Goal: Use online tool/utility: Utilize a website feature to perform a specific function

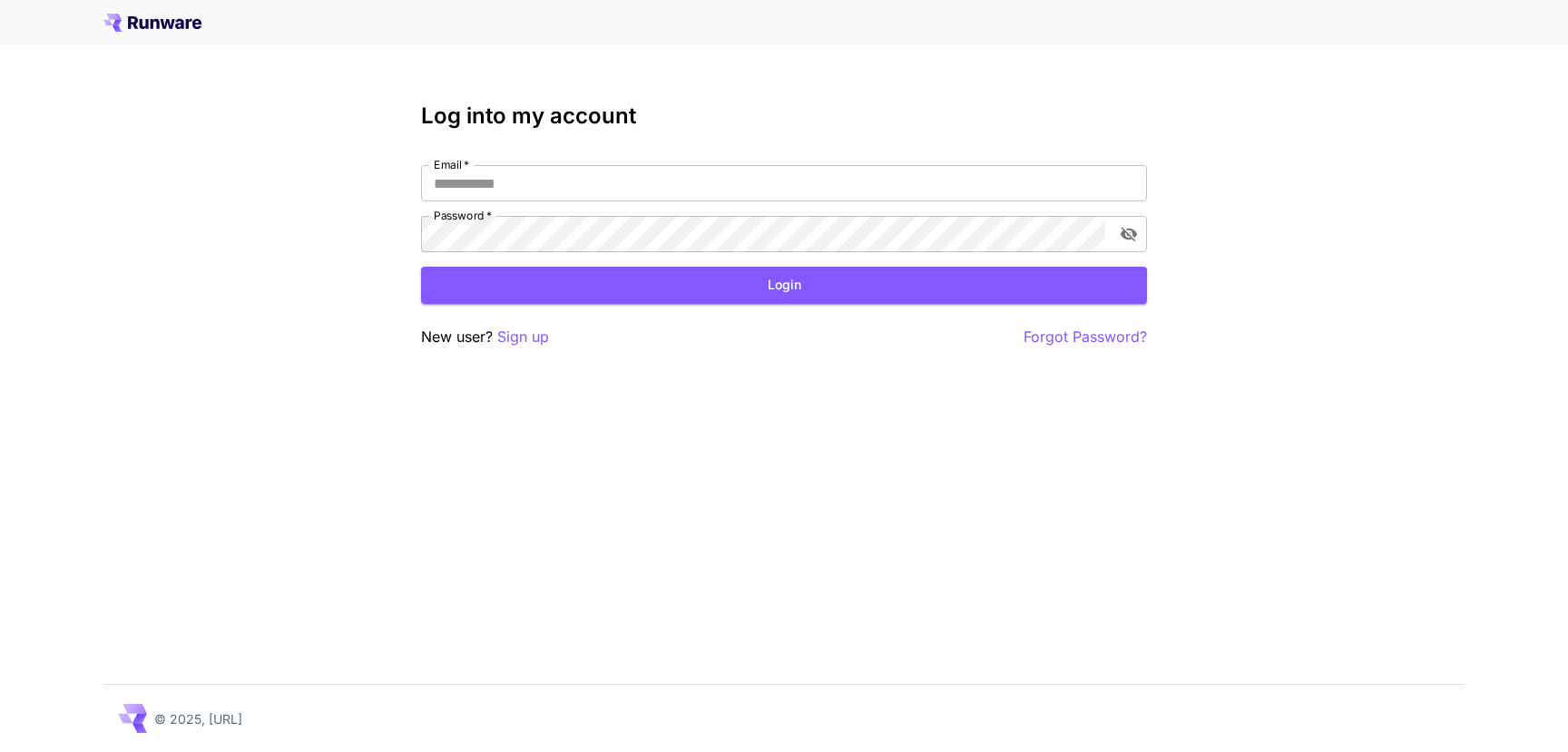
type input "**********"
click at [790, 303] on div "**********" at bounding box center [784, 225] width 726 height 244
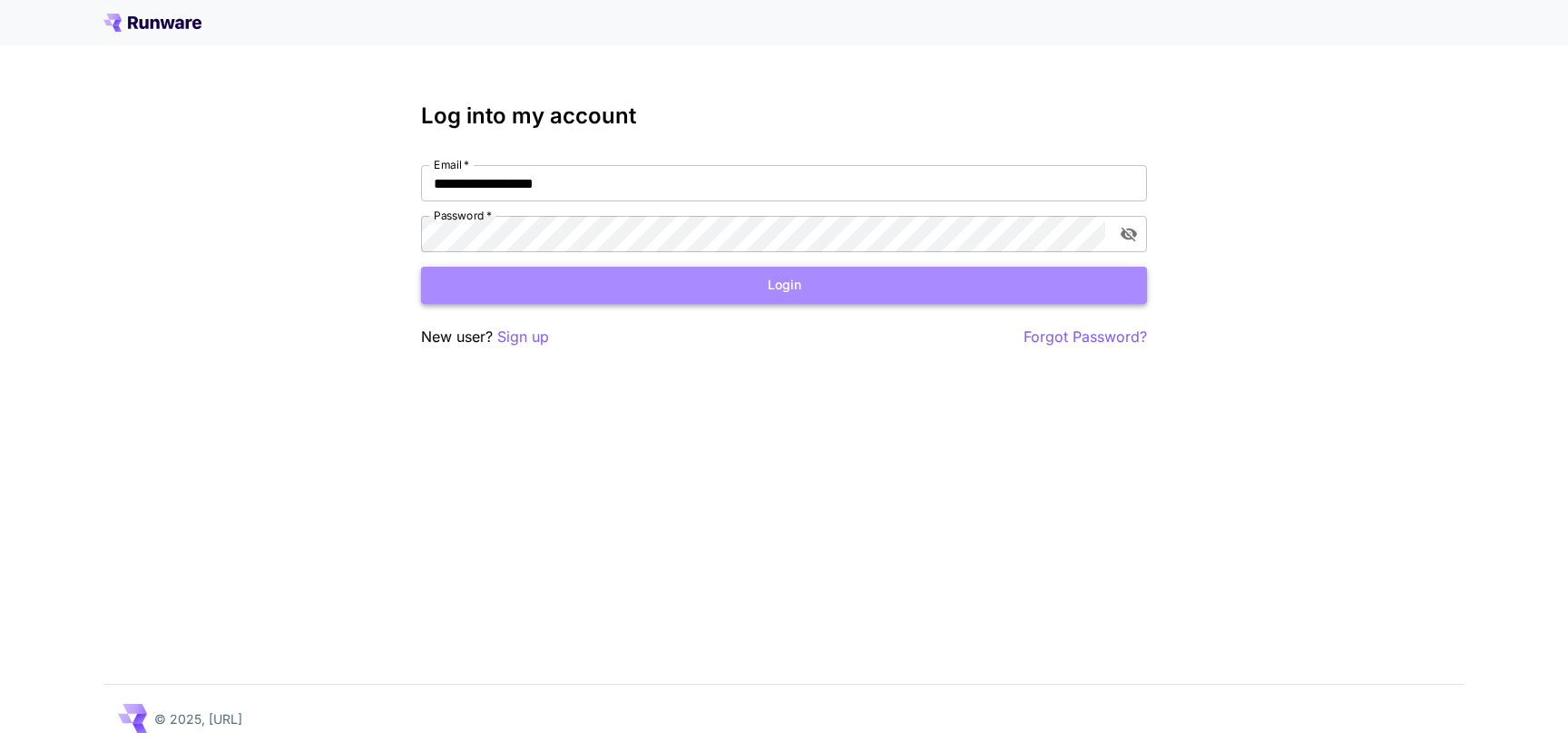
click at [813, 277] on button "Login" at bounding box center [784, 285] width 726 height 37
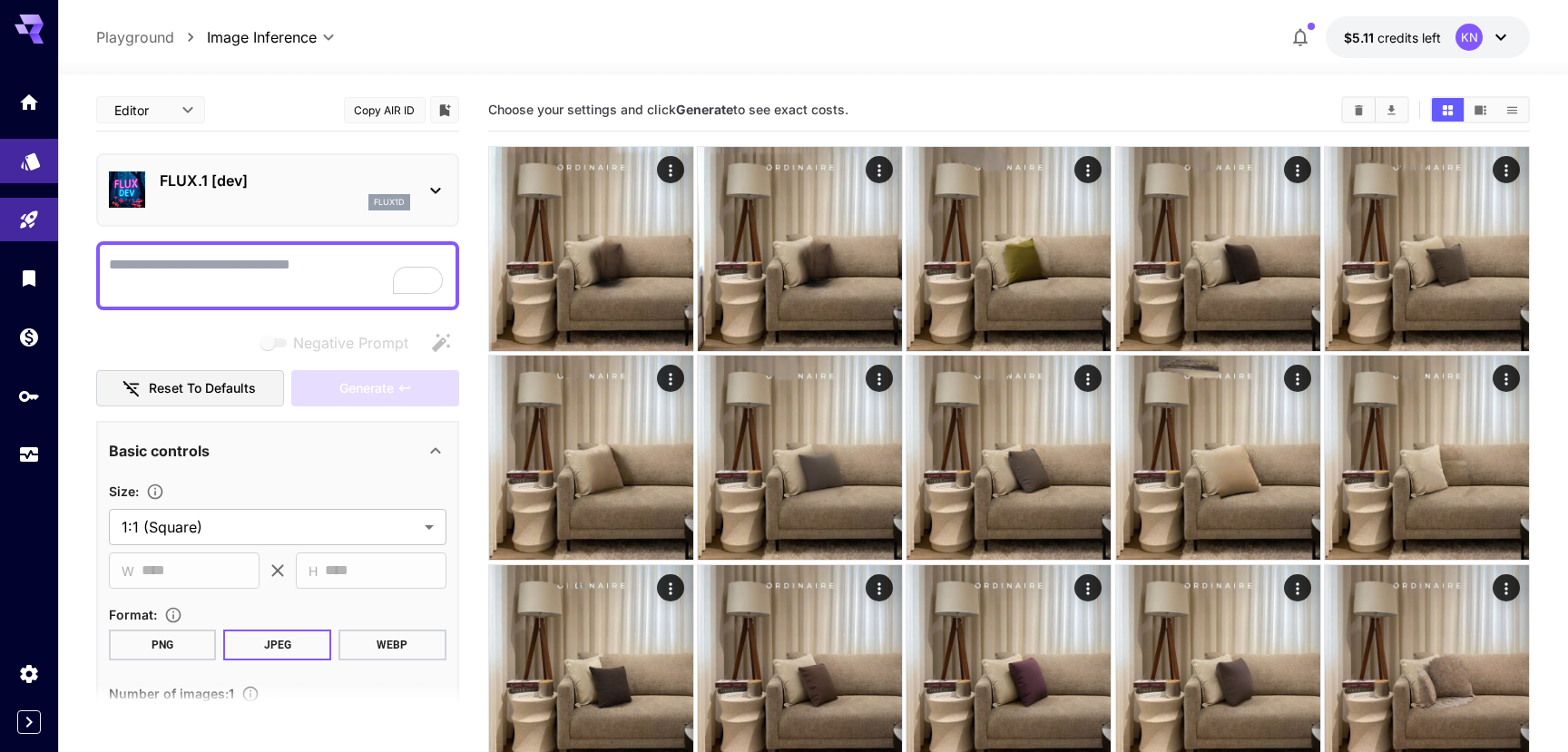
click at [15, 169] on link at bounding box center [29, 161] width 58 height 45
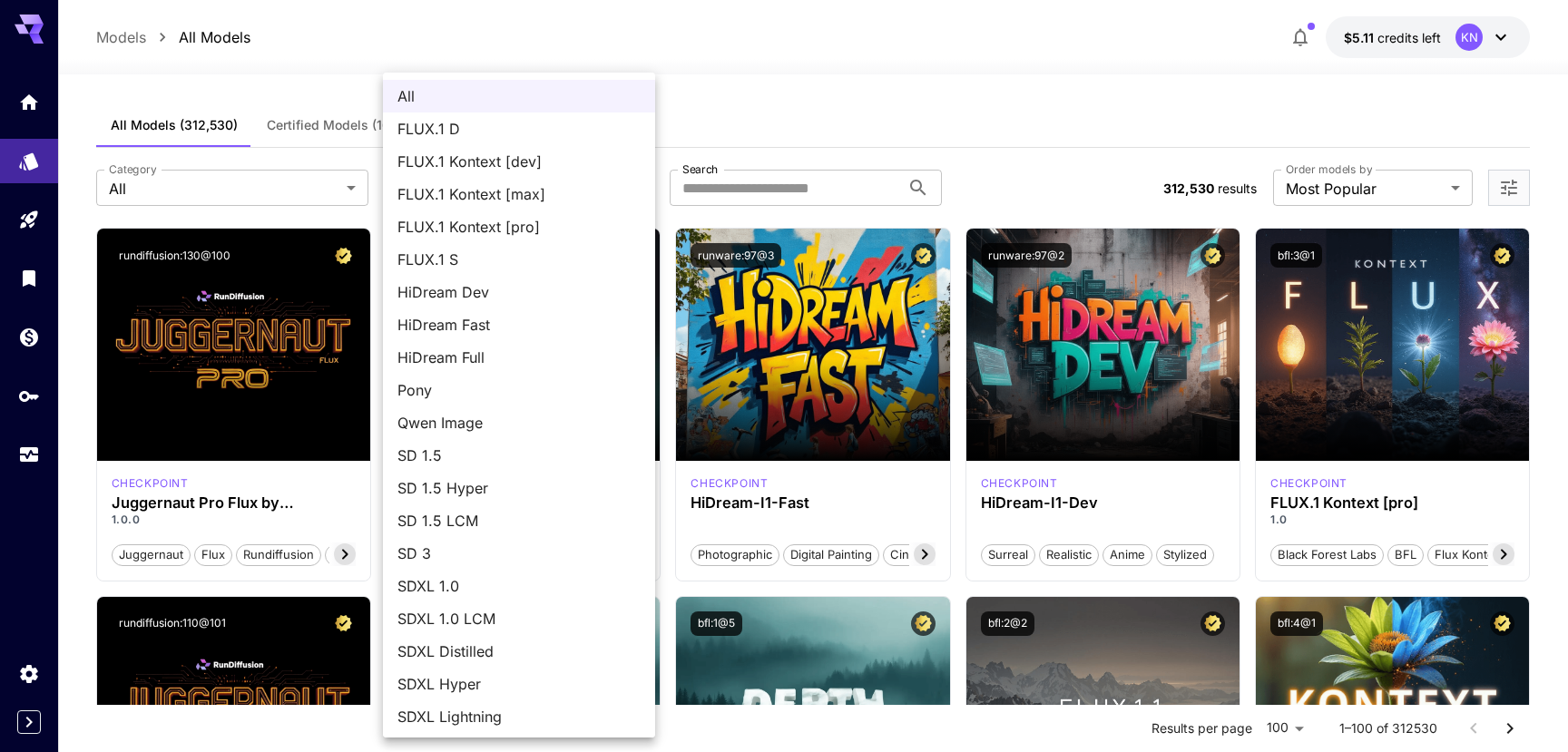
scroll to position [35, 0]
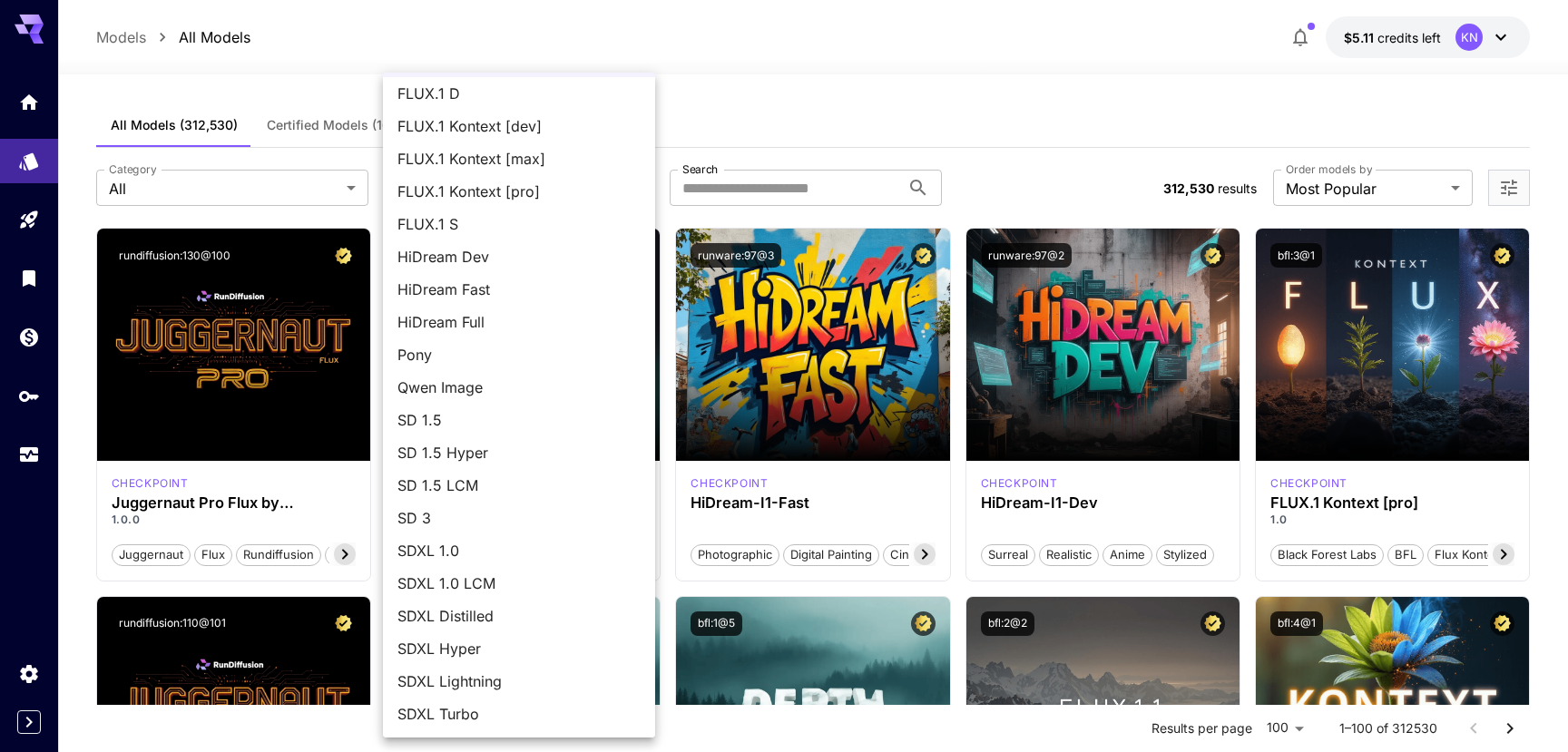
click at [223, 190] on div at bounding box center [784, 376] width 1568 height 752
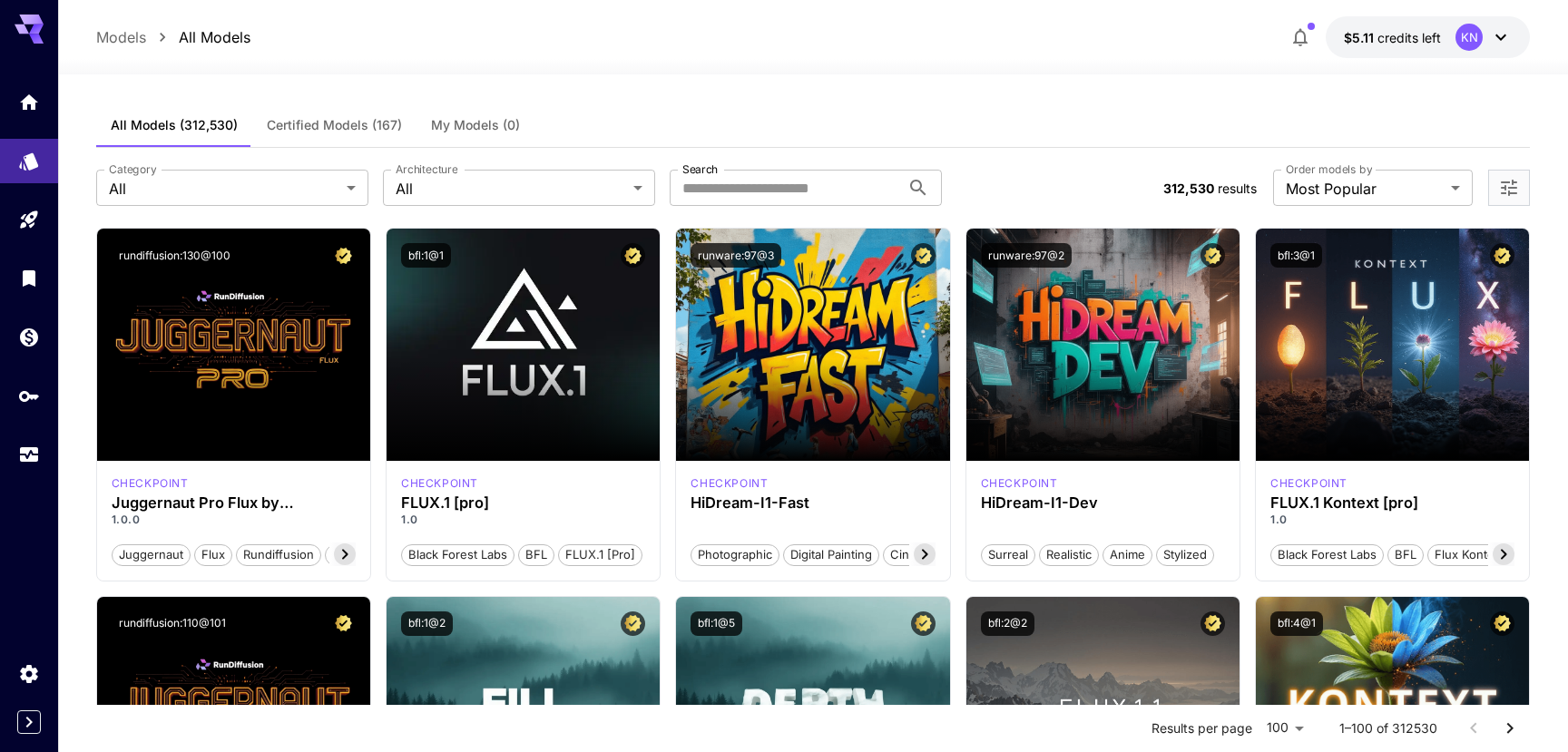
click at [223, 190] on div "All FLUX.1 D FLUX.1 Kontext [dev] FLUX.1 Kontext [max] FLUX.1 Kontext [pro] FLU…" at bounding box center [784, 376] width 1568 height 752
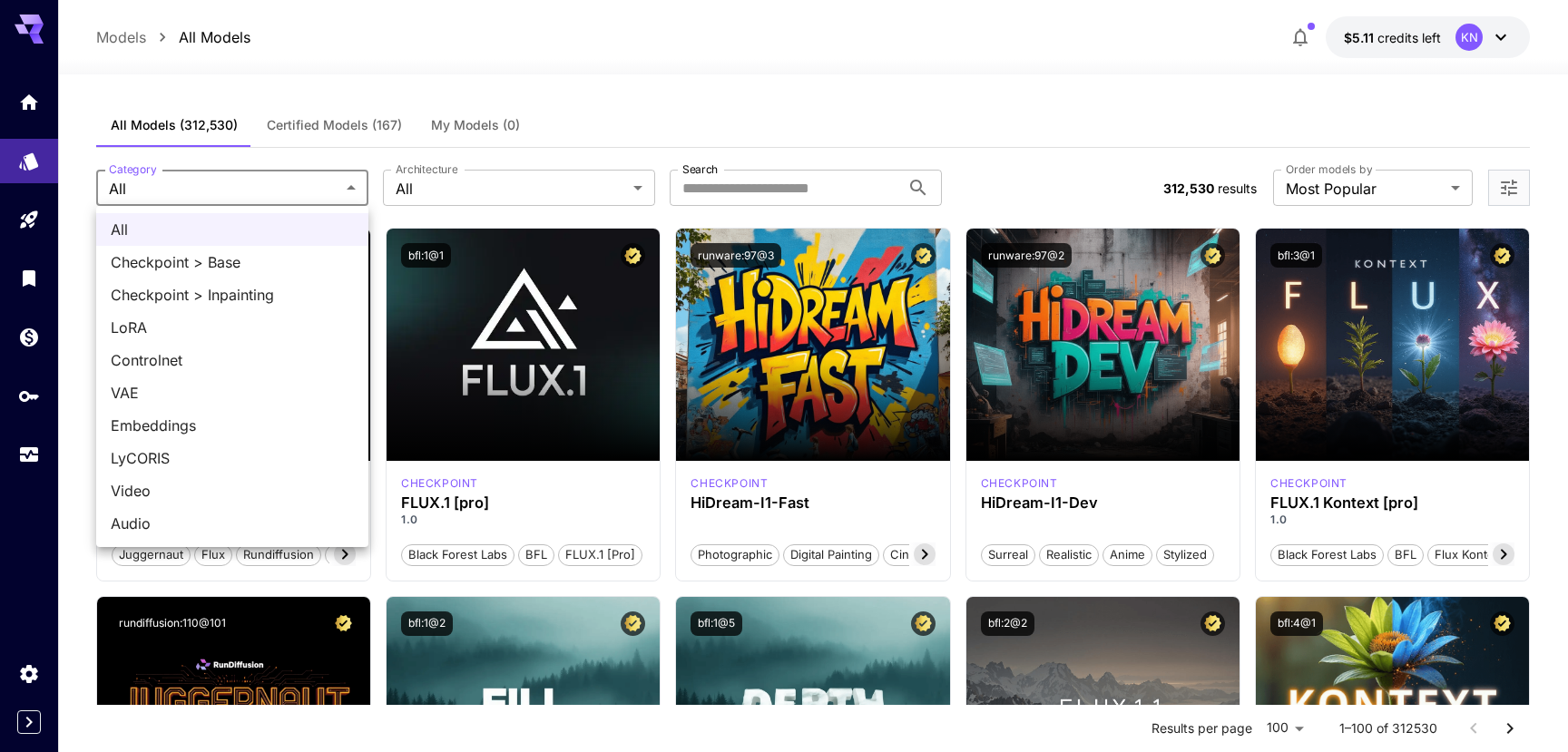
click at [211, 294] on span "Checkpoint > Inpainting" at bounding box center [232, 294] width 243 height 21
type input "**********"
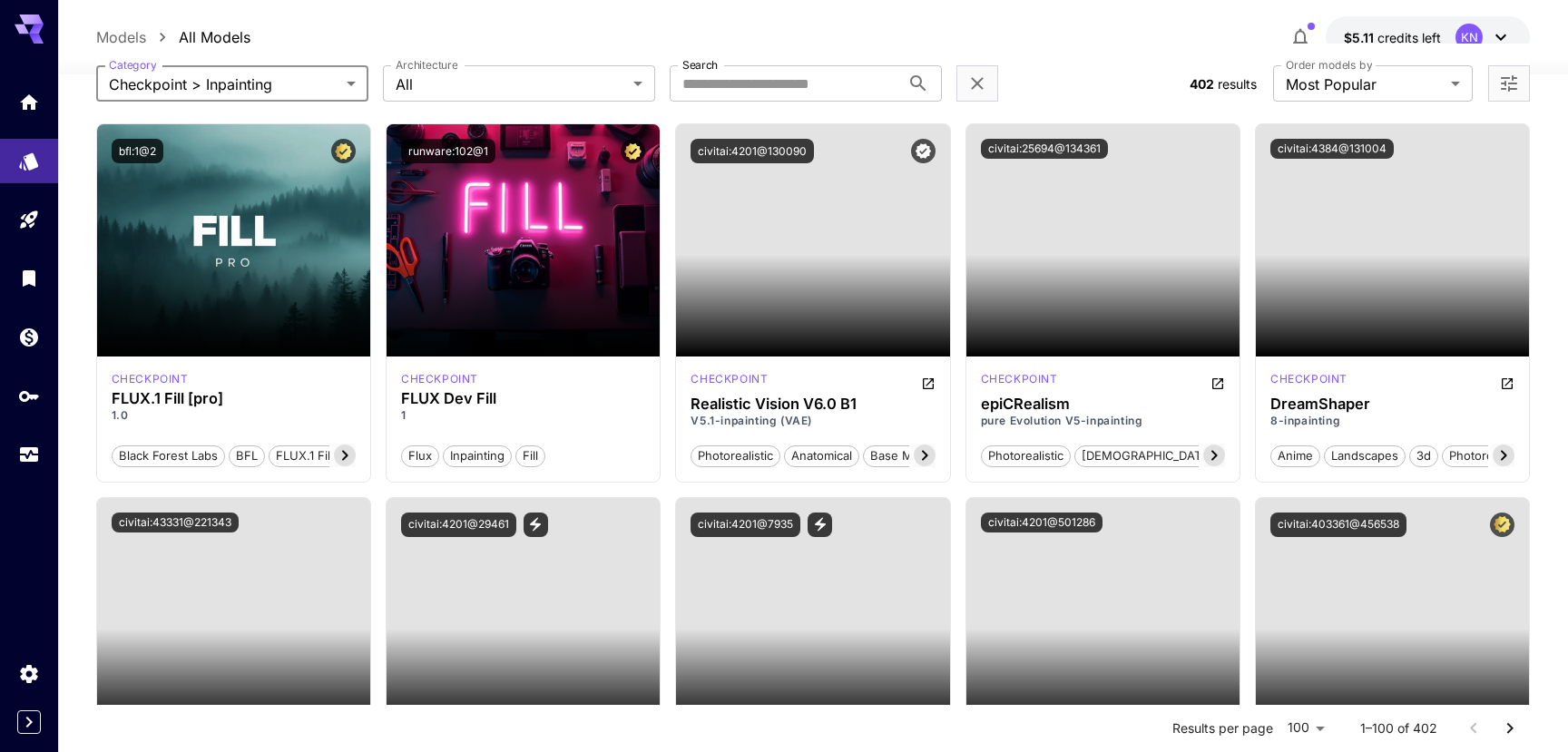
scroll to position [103, 0]
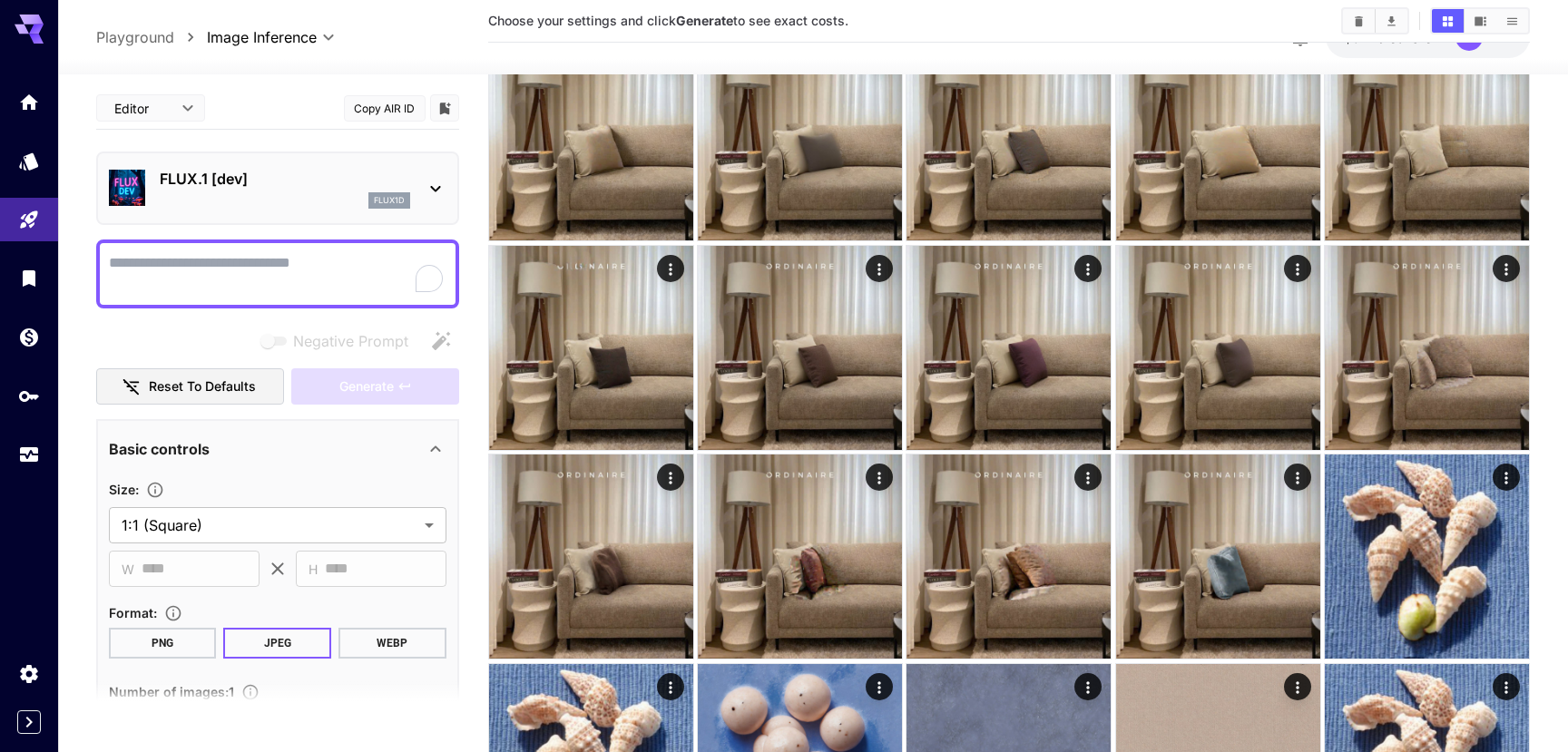
scroll to position [270, 0]
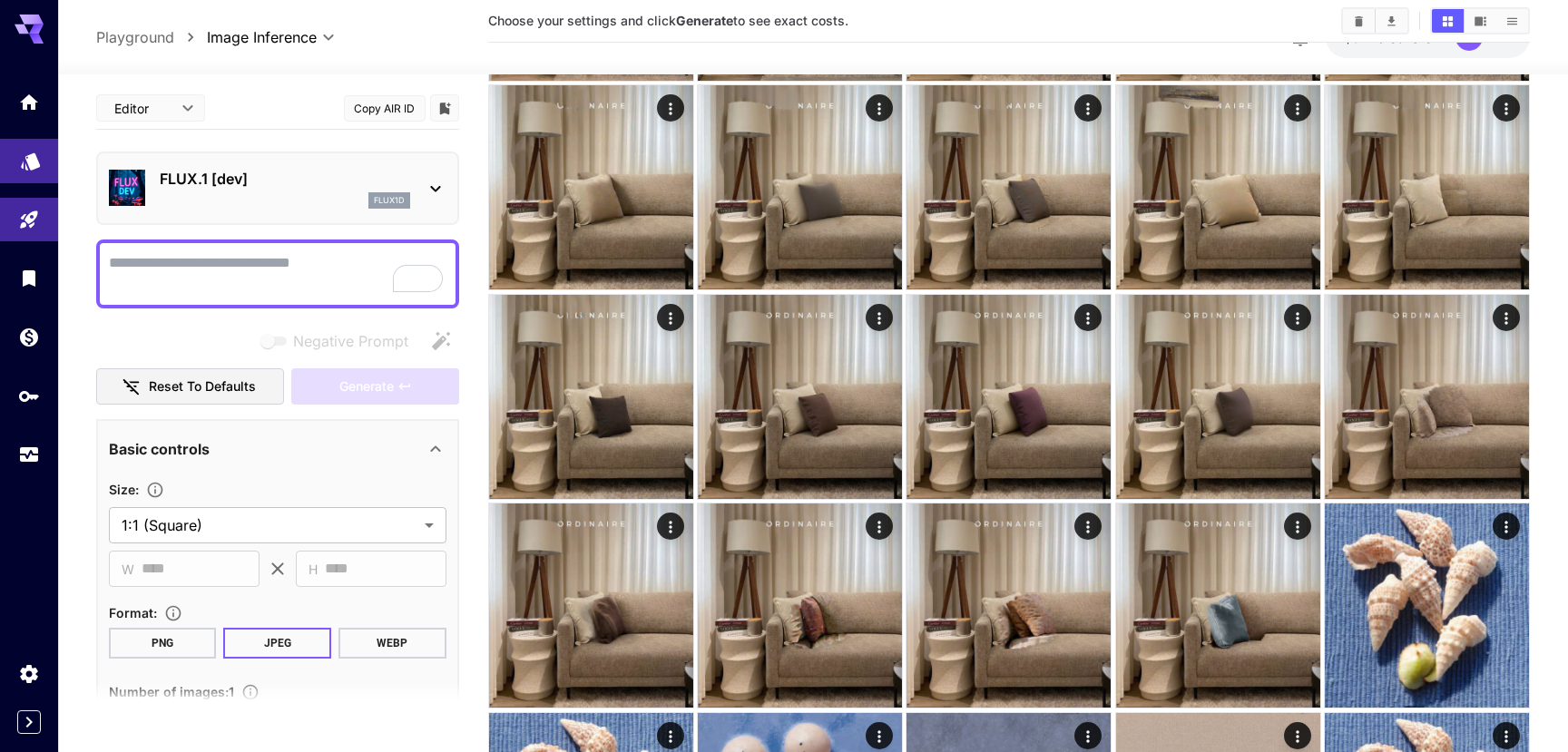
click at [33, 164] on icon "Models" at bounding box center [30, 156] width 19 height 18
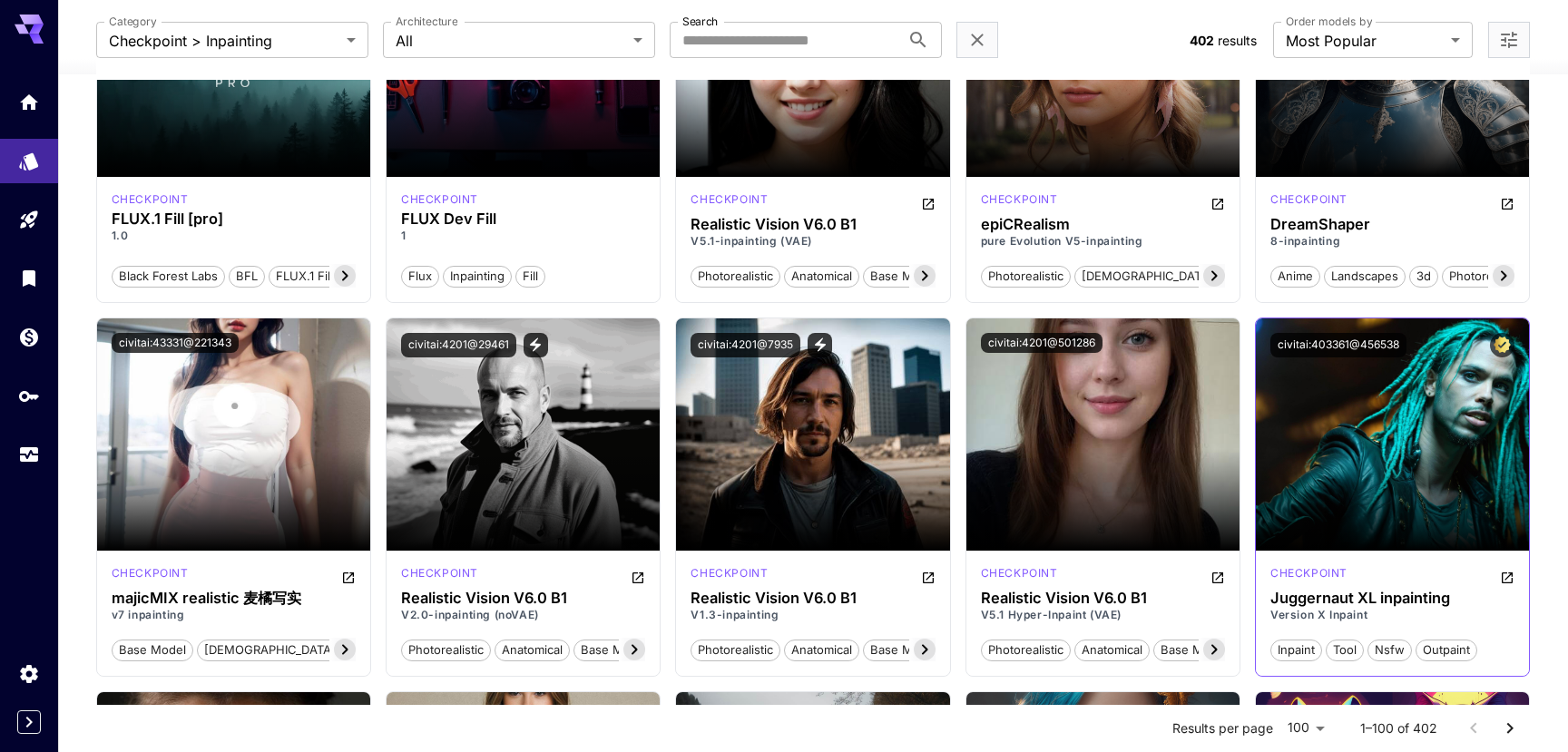
scroll to position [302, 0]
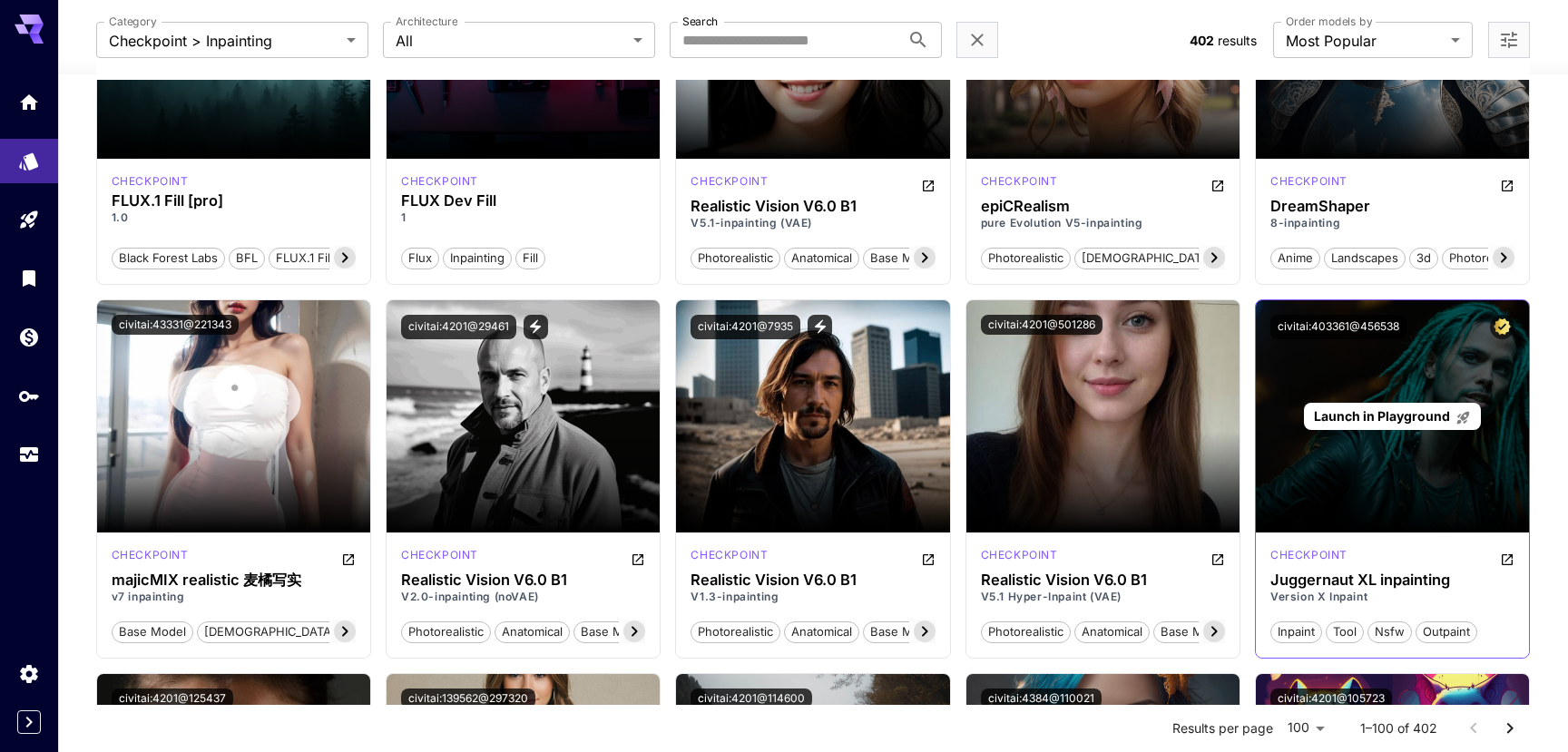
click at [1379, 409] on span "Launch in Playground" at bounding box center [1382, 416] width 136 height 16
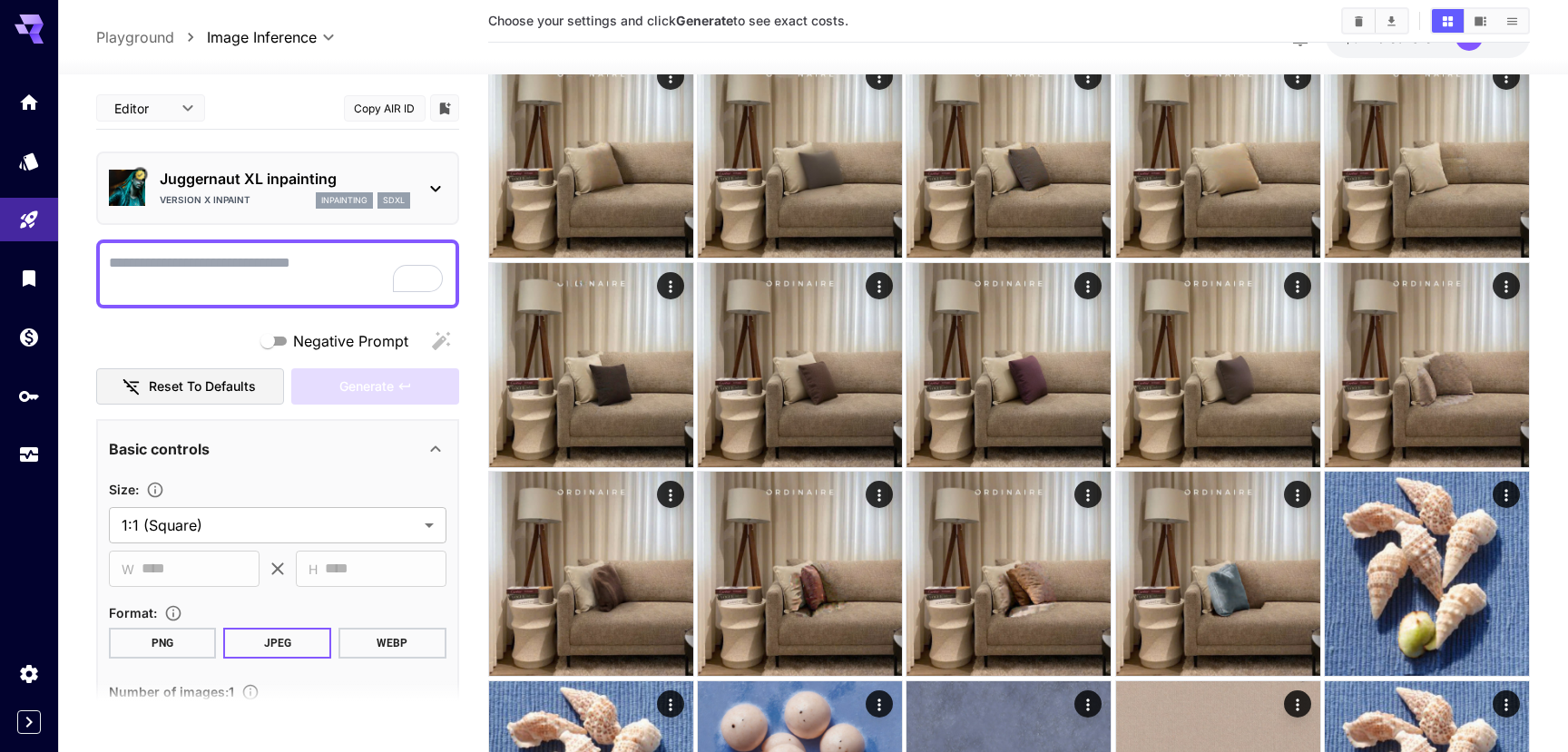
scroll to position [302, 0]
click at [22, 164] on icon "Models" at bounding box center [30, 156] width 19 height 18
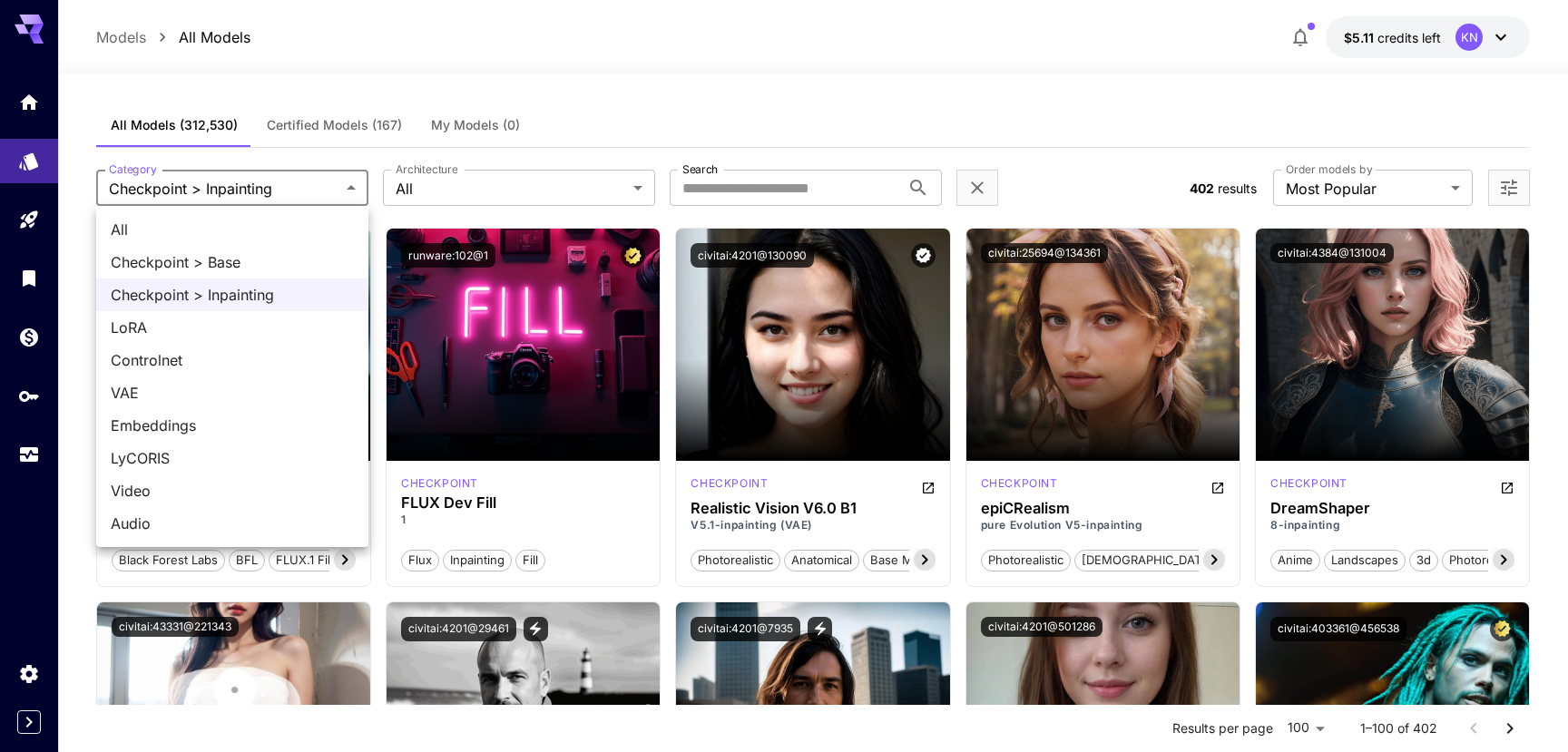
click at [440, 189] on div at bounding box center [784, 376] width 1568 height 752
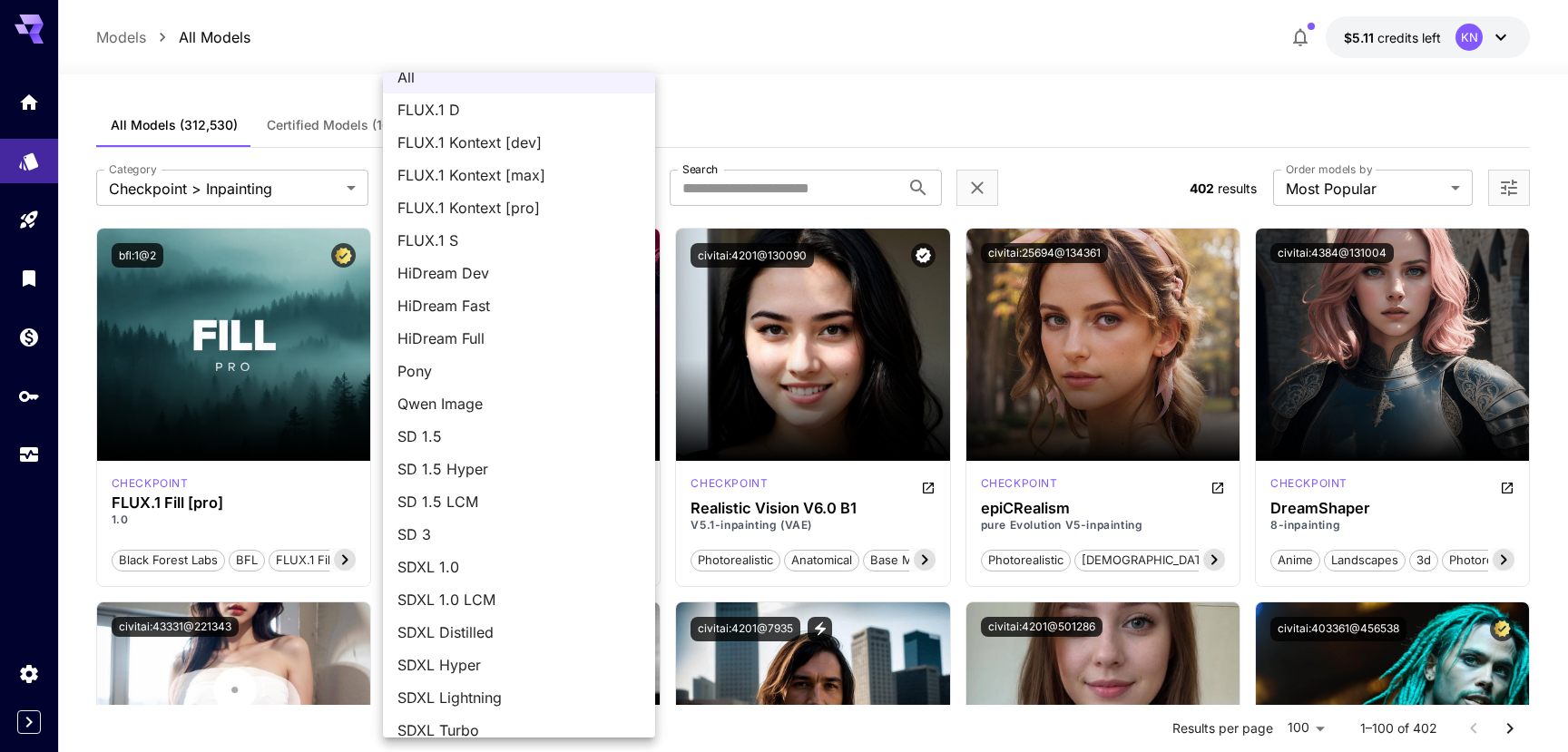
scroll to position [35, 0]
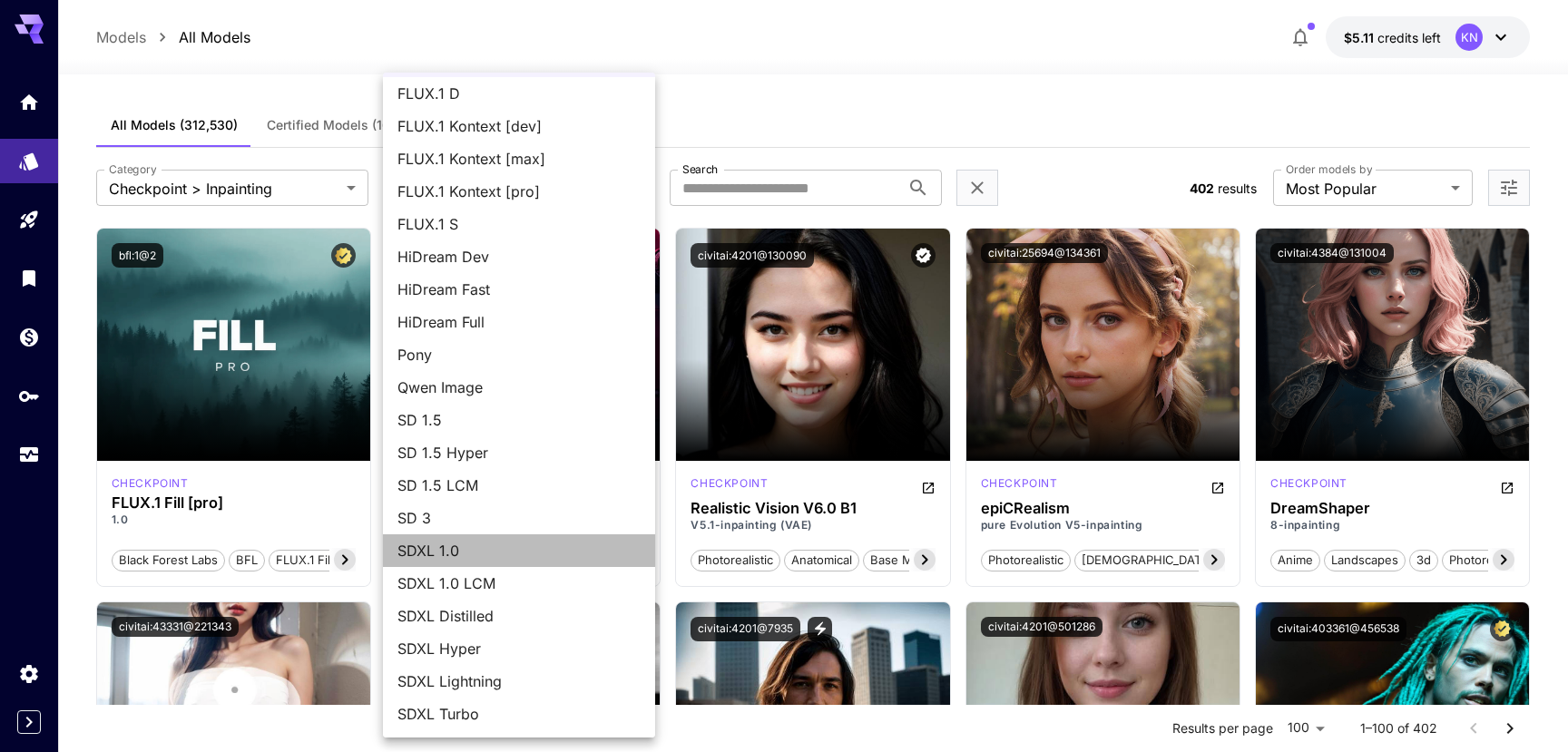
click at [442, 553] on span "SDXL 1.0" at bounding box center [518, 550] width 243 height 21
type input "****"
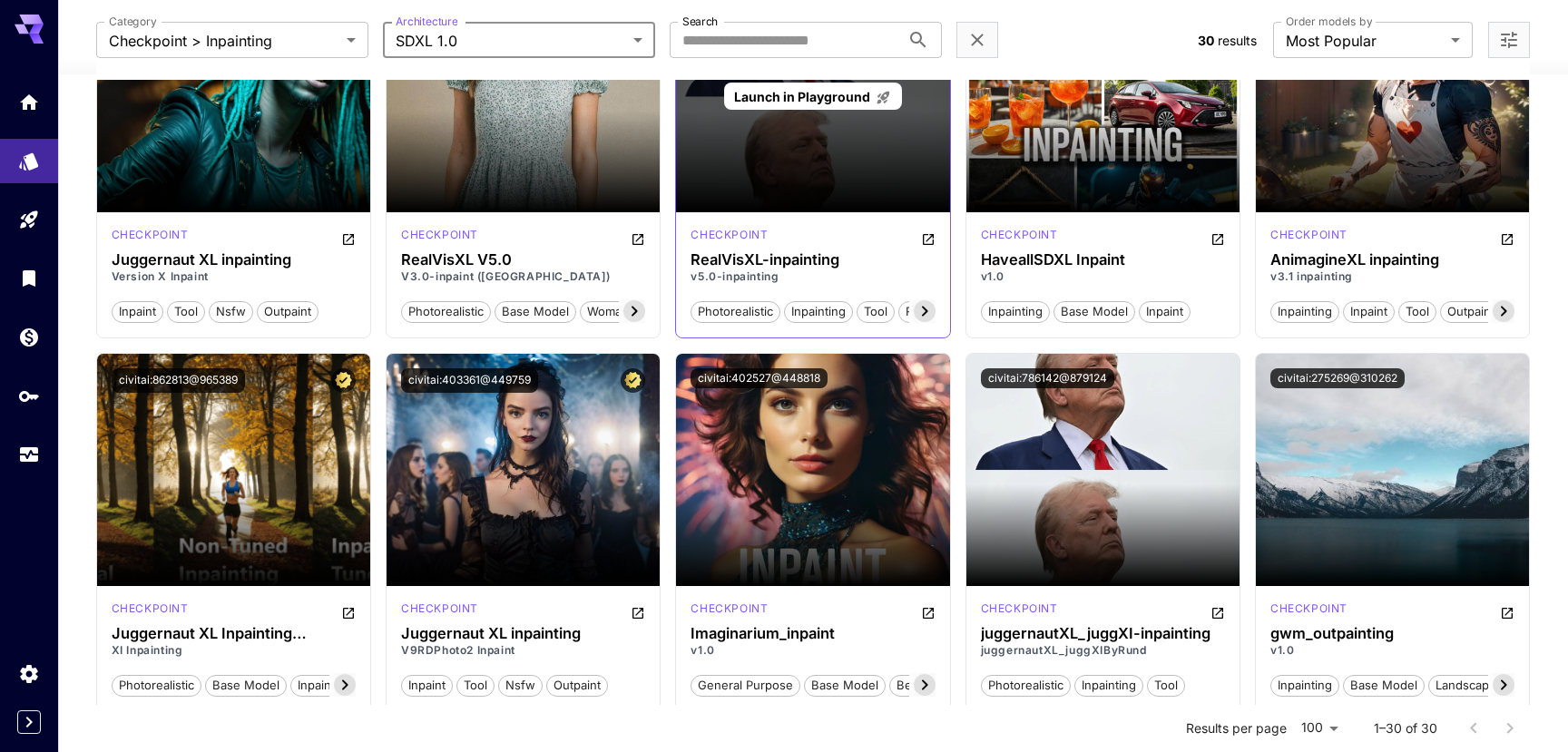
scroll to position [433, 0]
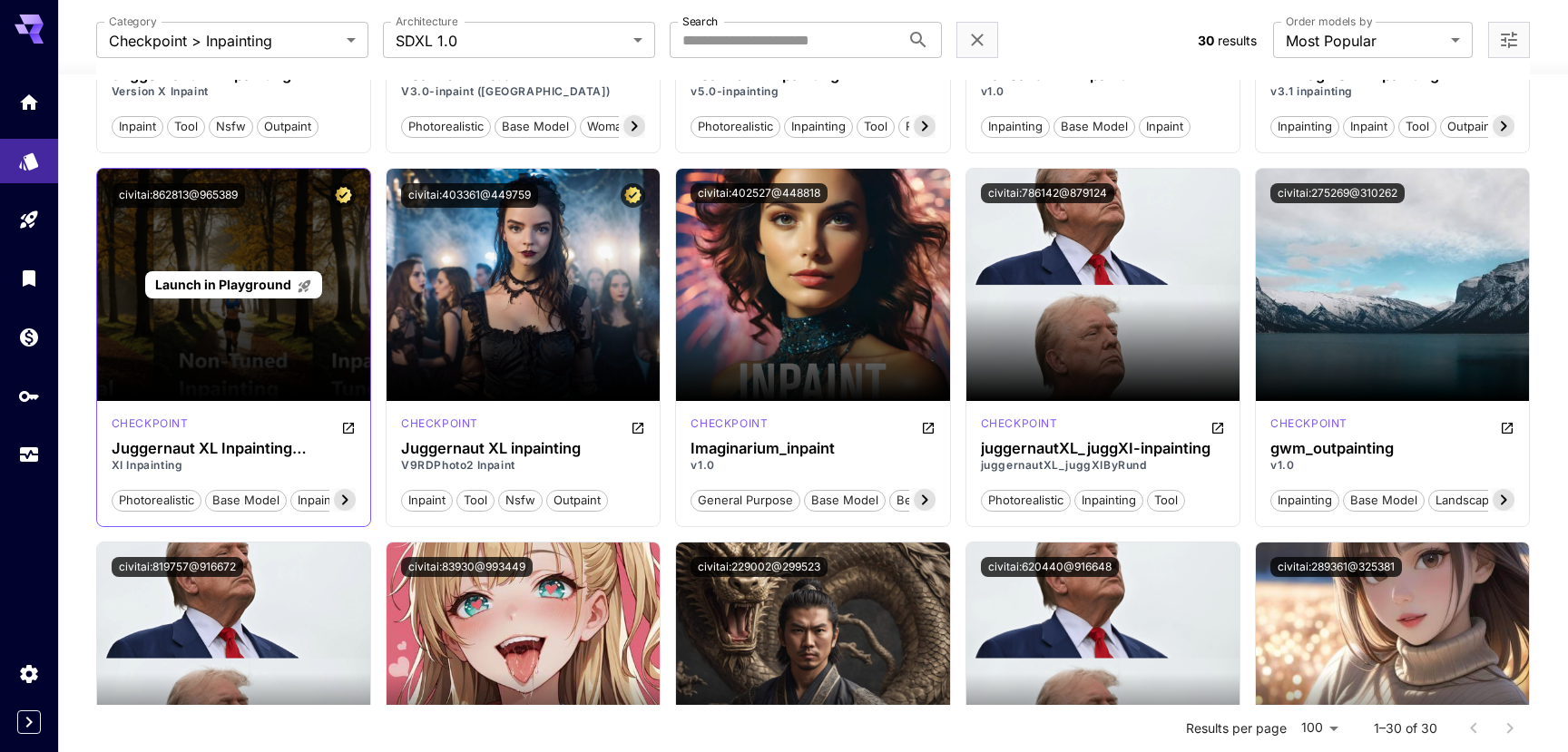
click at [245, 291] on span "Launch in Playground" at bounding box center [223, 284] width 136 height 16
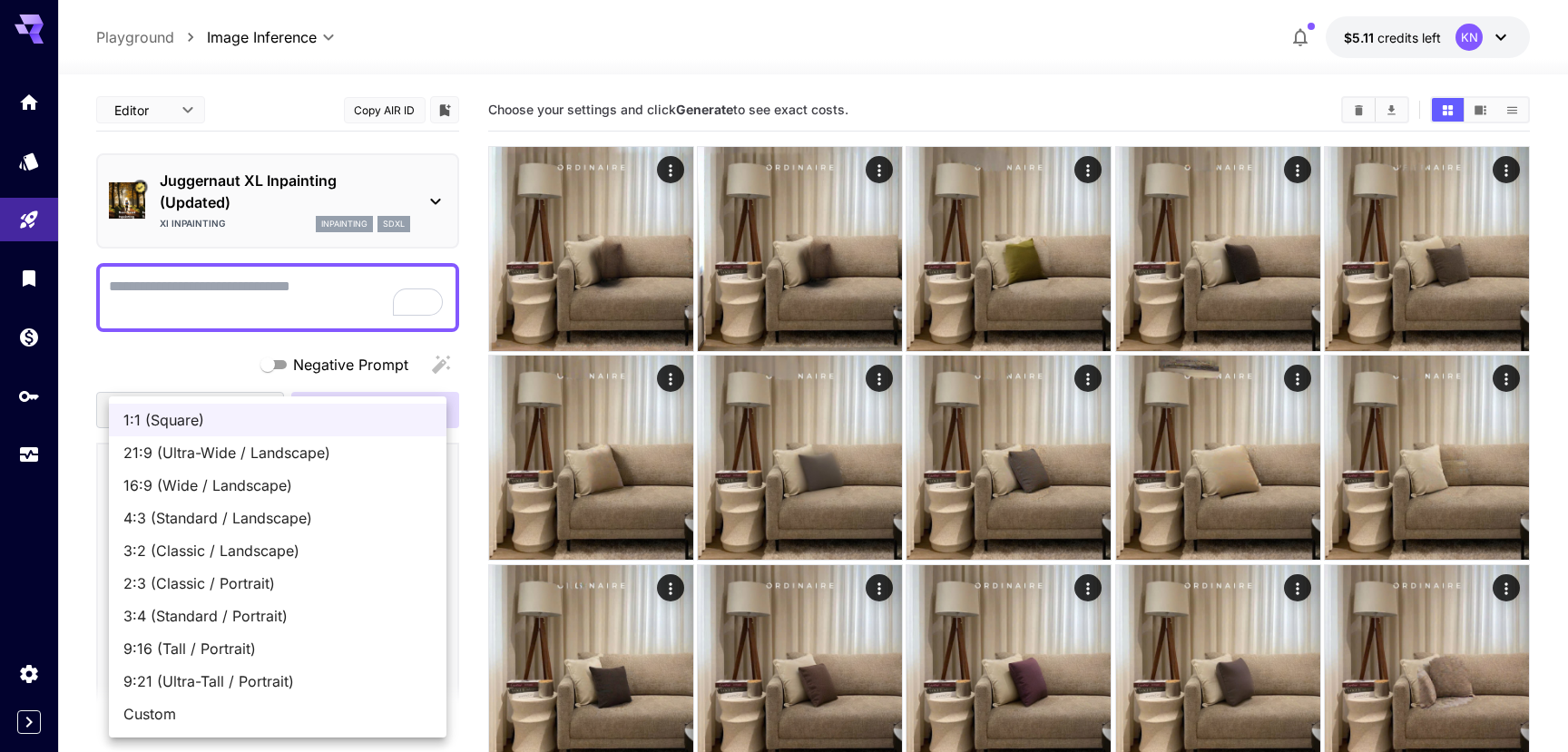
click at [281, 419] on span "1:1 (Square)" at bounding box center [278, 420] width 309 height 21
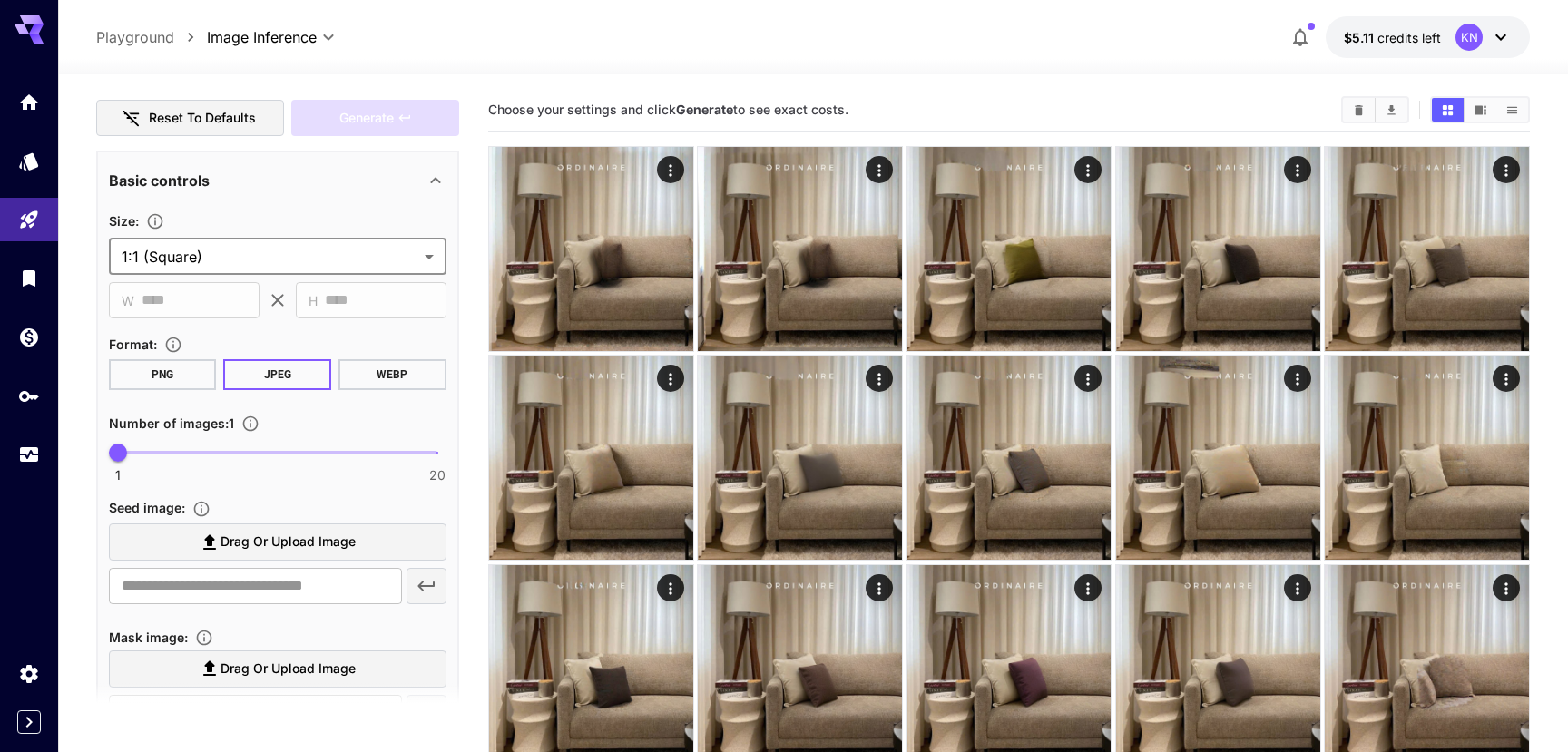
click at [330, 538] on span "Drag or upload image" at bounding box center [287, 542] width 135 height 22
click at [0, 0] on input "Drag or upload image" at bounding box center [0, 0] width 0 height 0
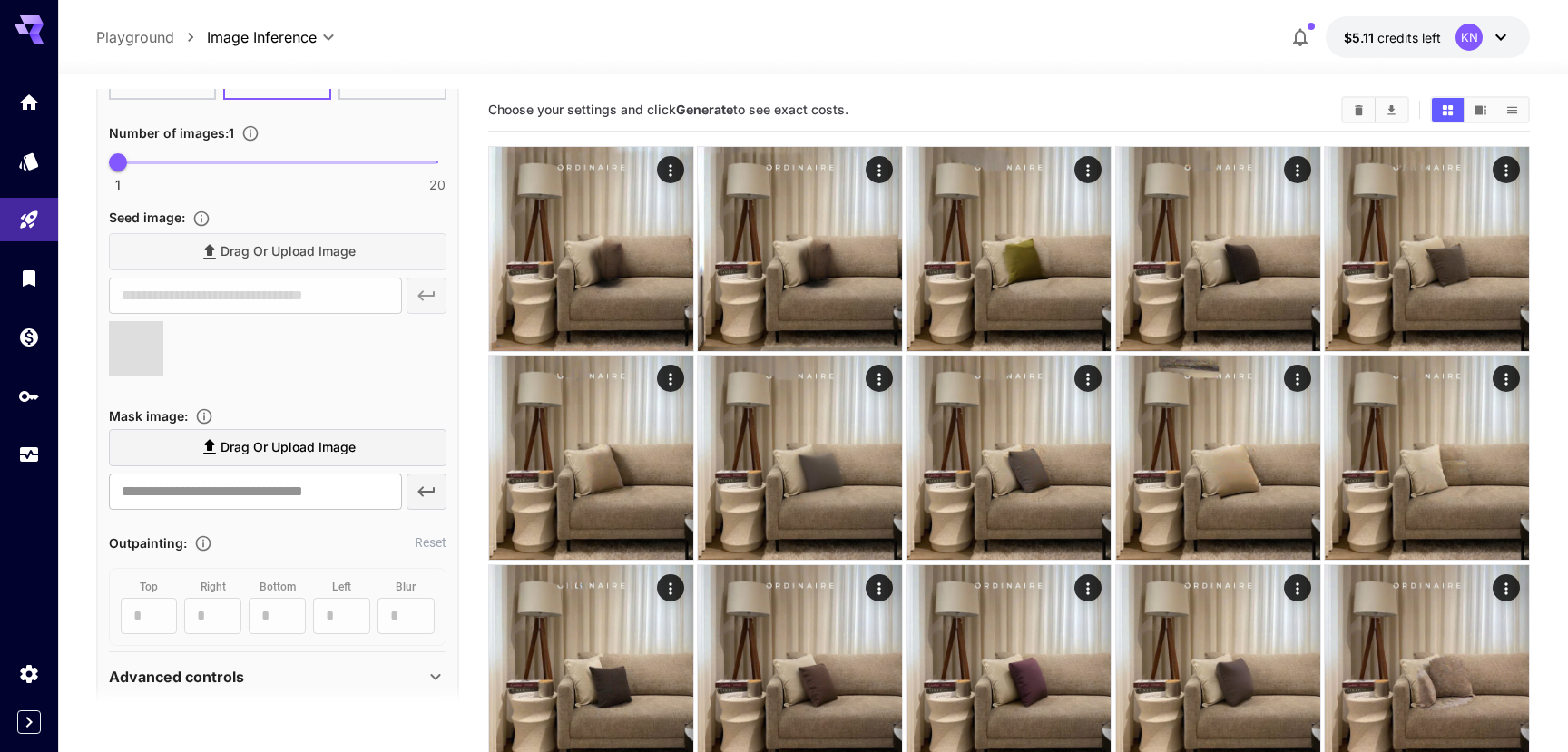
scroll to position [601, 0]
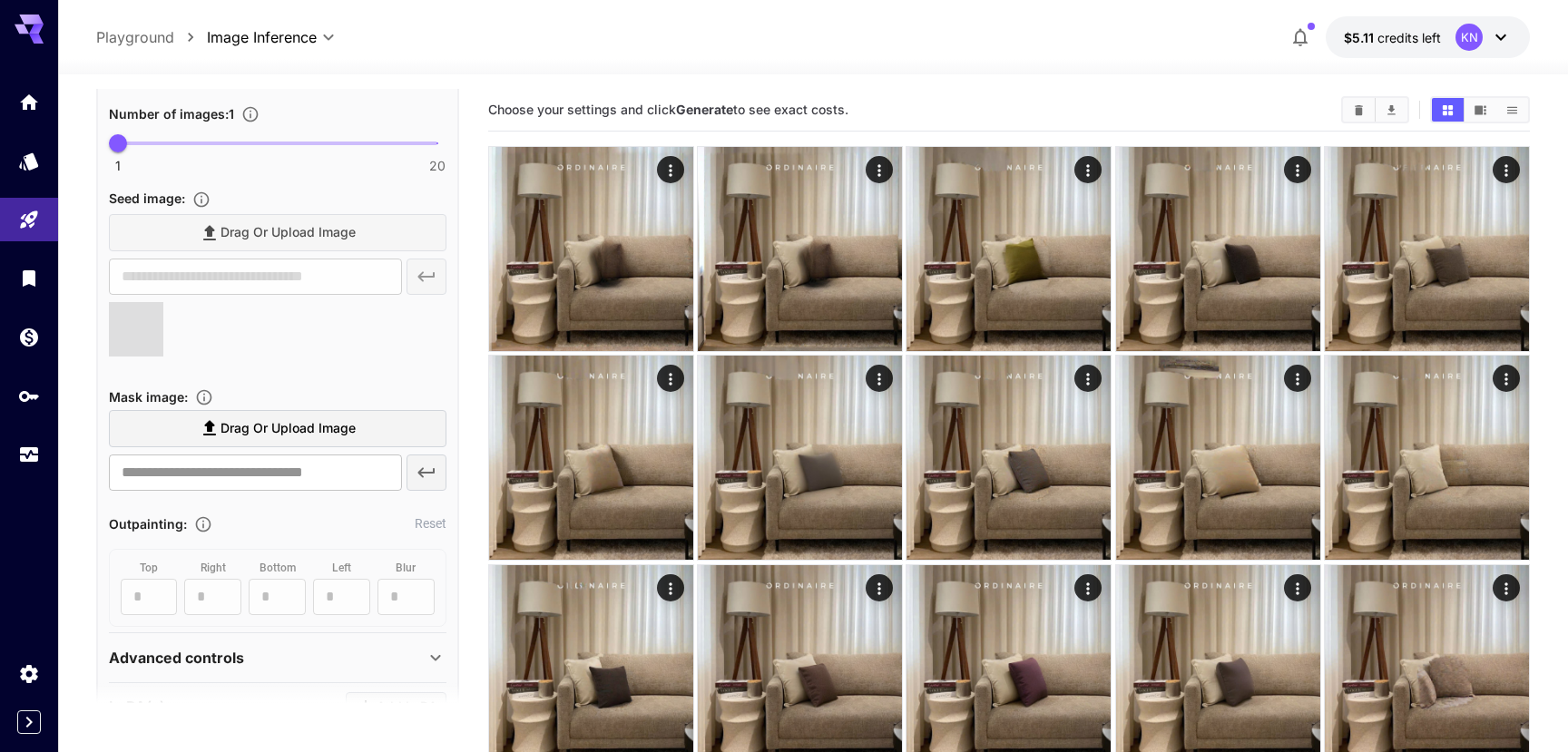
click at [370, 425] on label "Drag or upload image" at bounding box center [278, 429] width 337 height 37
click at [0, 0] on input "Drag or upload image" at bounding box center [0, 0] width 0 height 0
type input "**********"
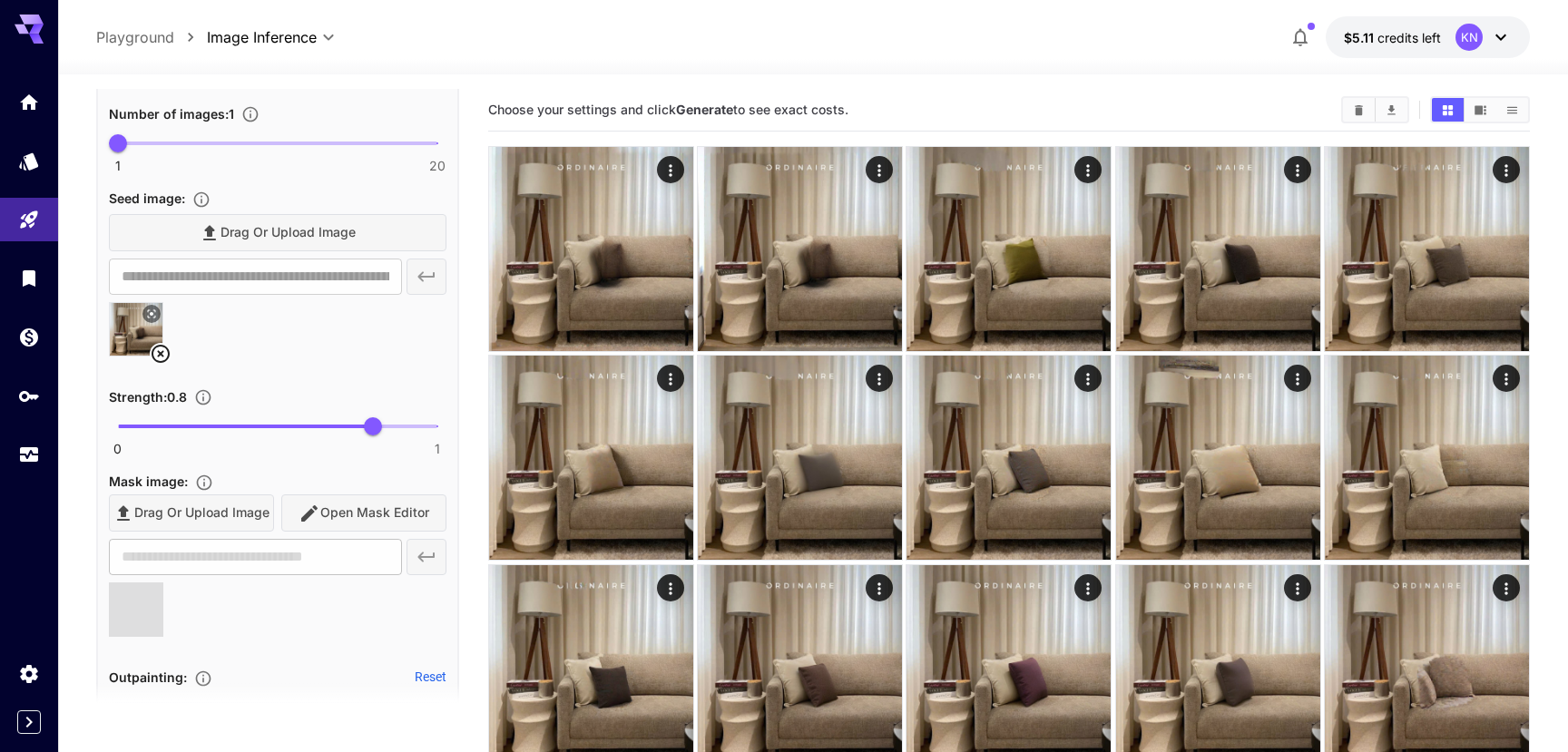
scroll to position [637, 0]
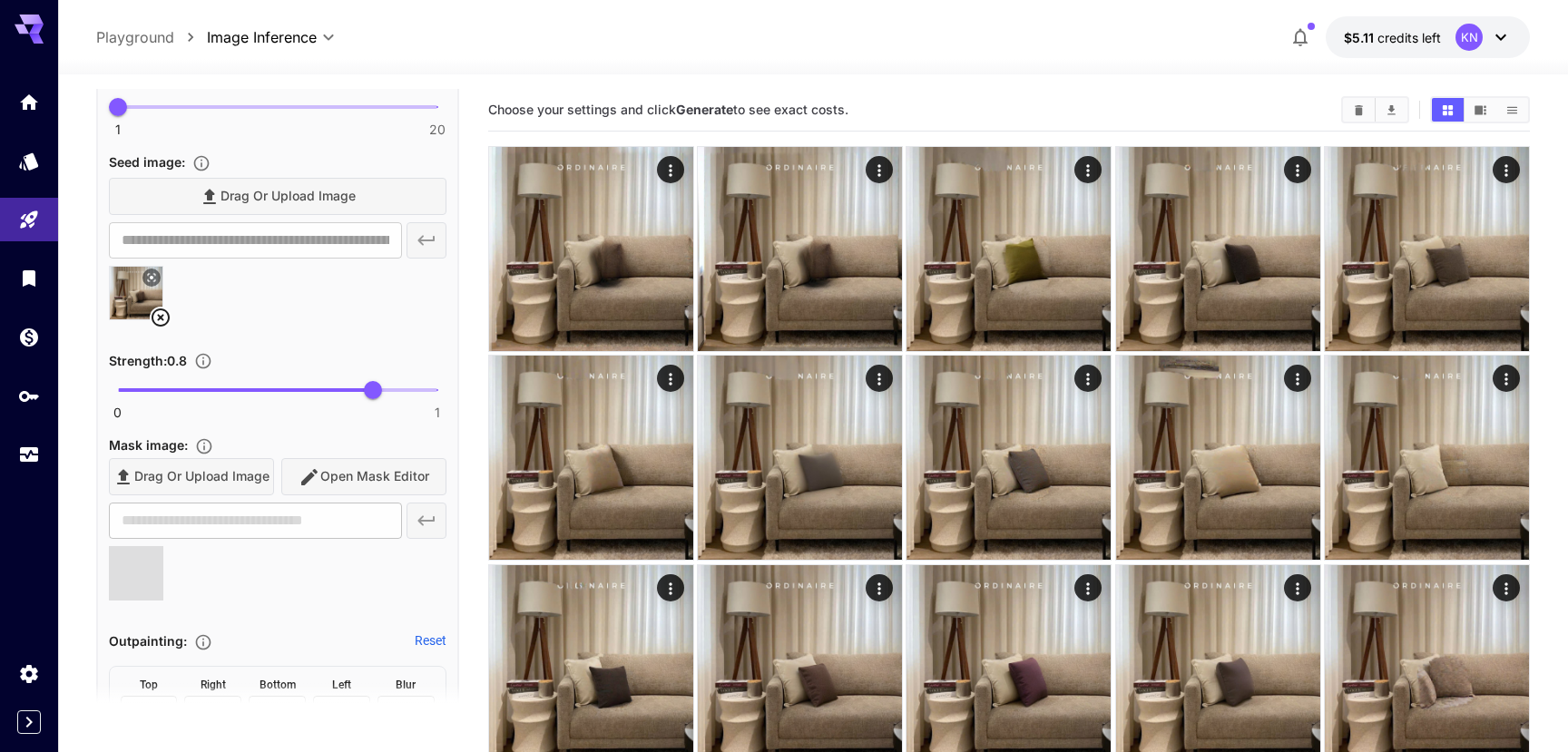
type input "**********"
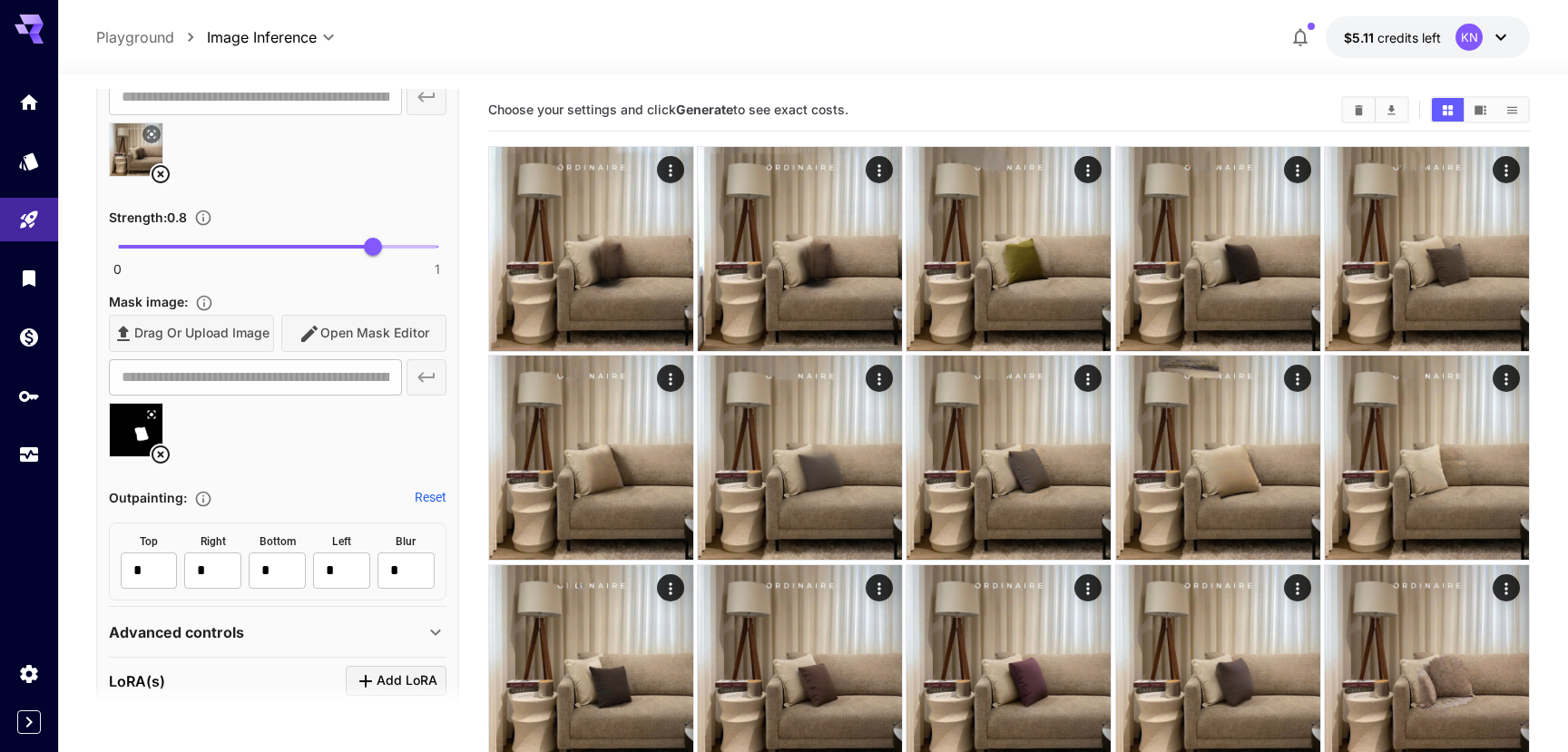
scroll to position [837, 0]
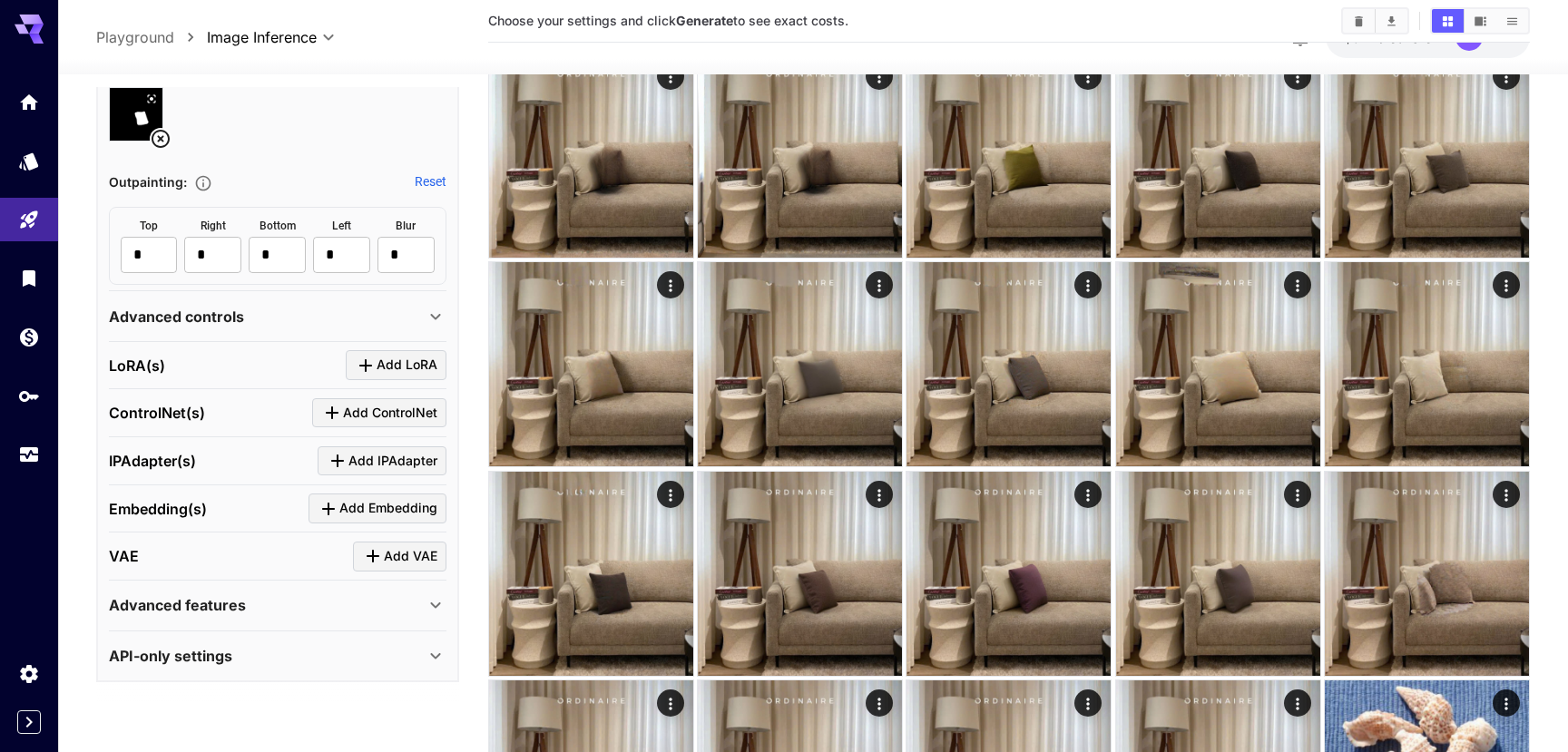
click at [328, 308] on div "Advanced controls" at bounding box center [267, 317] width 316 height 21
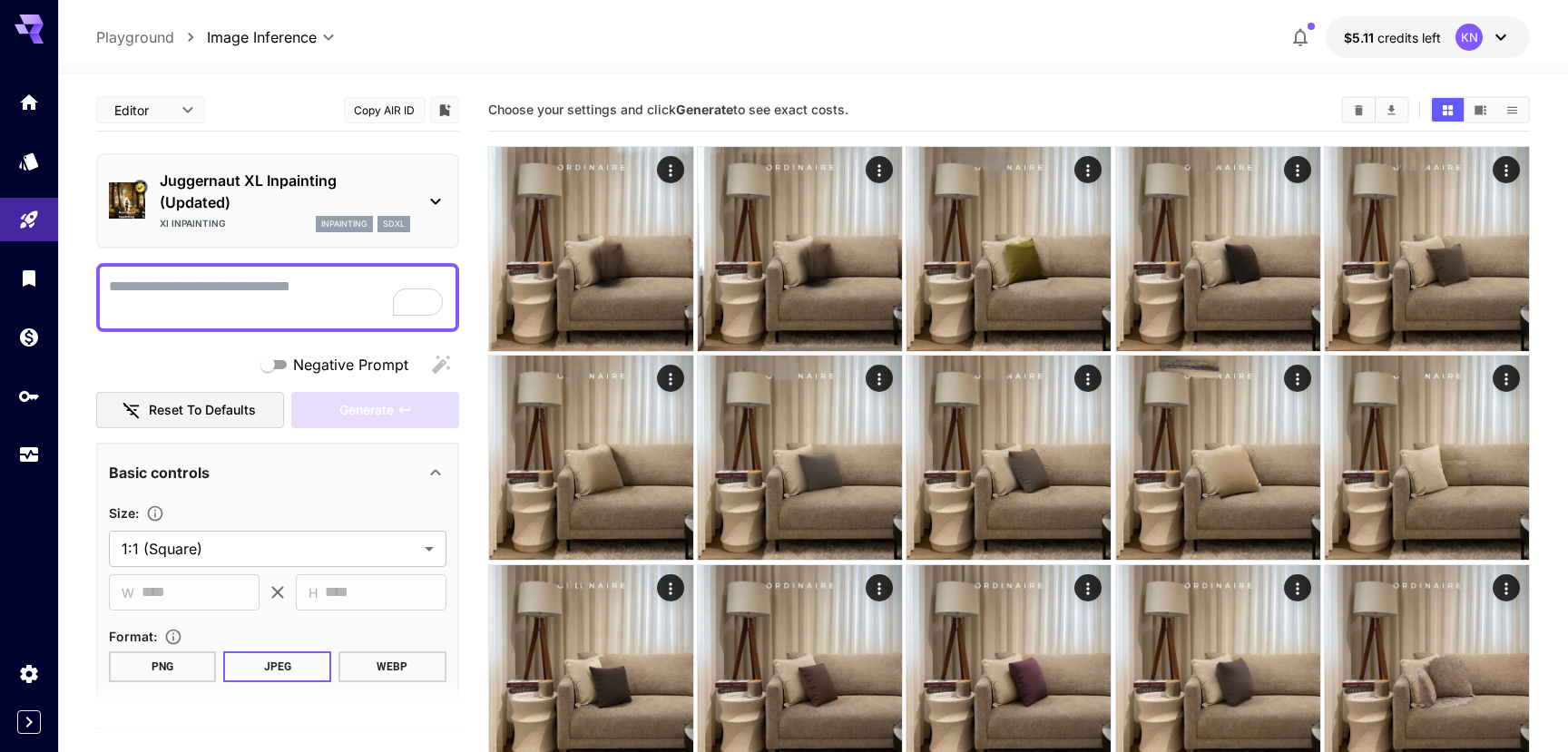
click at [256, 282] on textarea "Negative Prompt" at bounding box center [278, 297] width 337 height 44
paste textarea "**********"
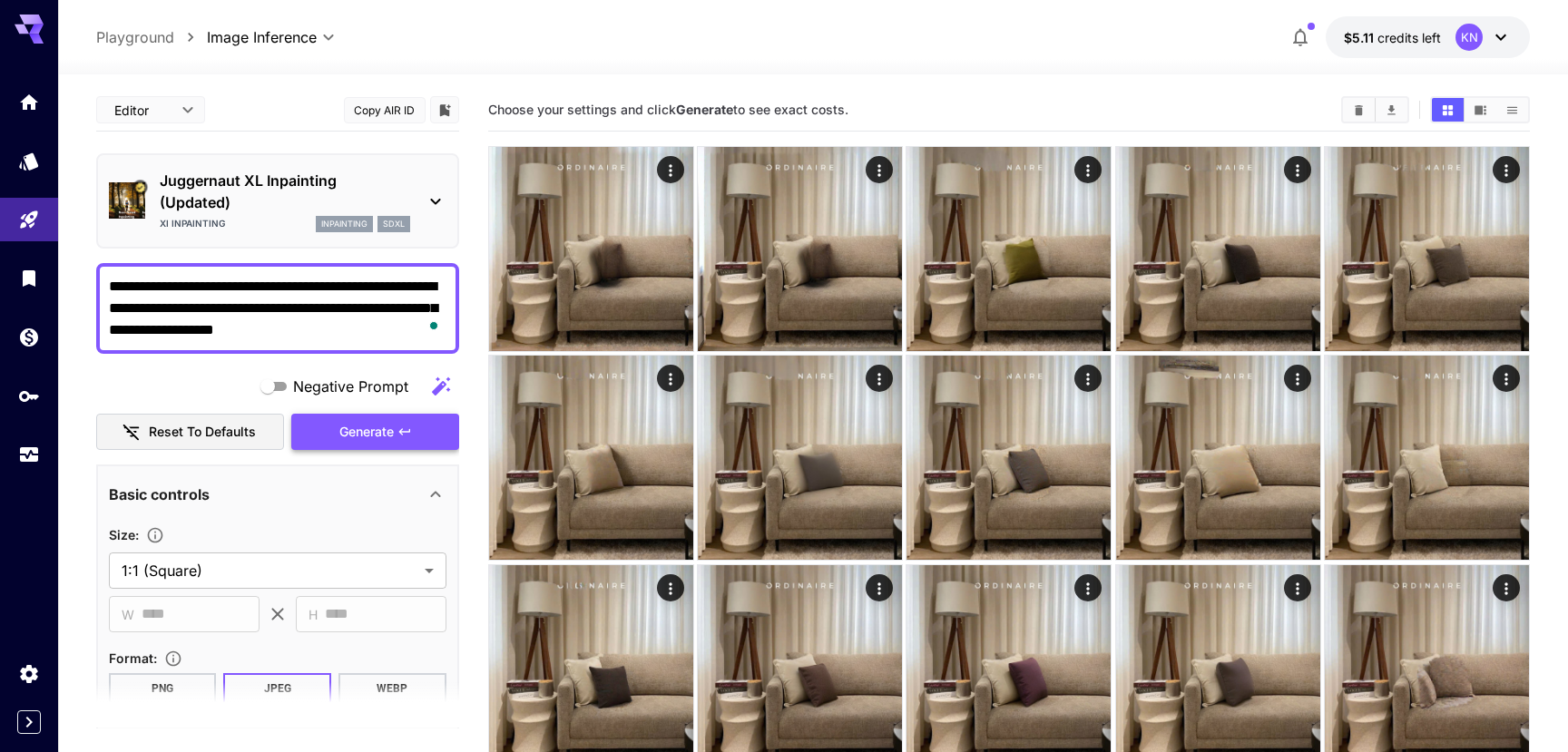
type textarea "**********"
click at [348, 427] on span "Generate" at bounding box center [366, 432] width 55 height 22
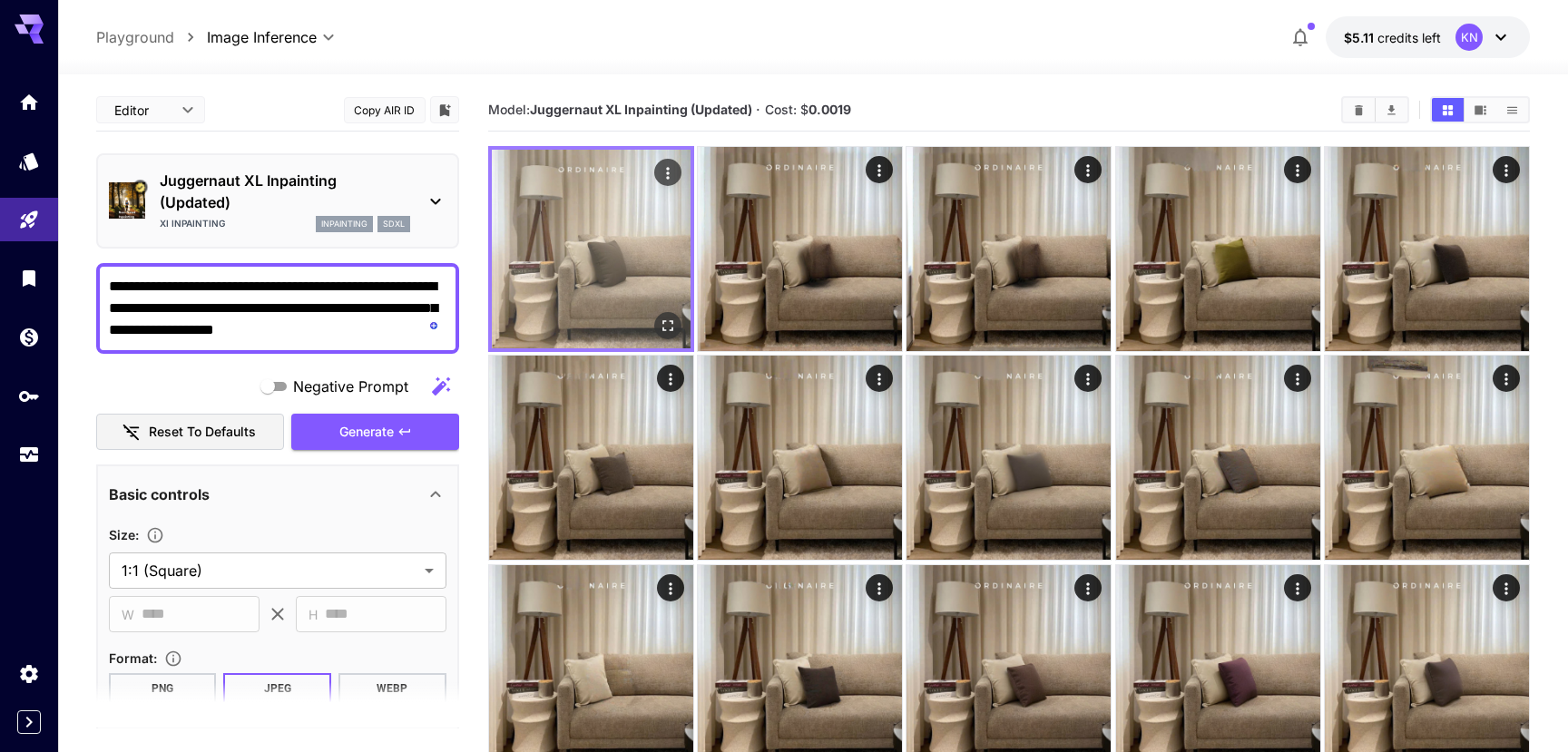
click at [675, 323] on icon "Open in fullscreen" at bounding box center [668, 325] width 19 height 19
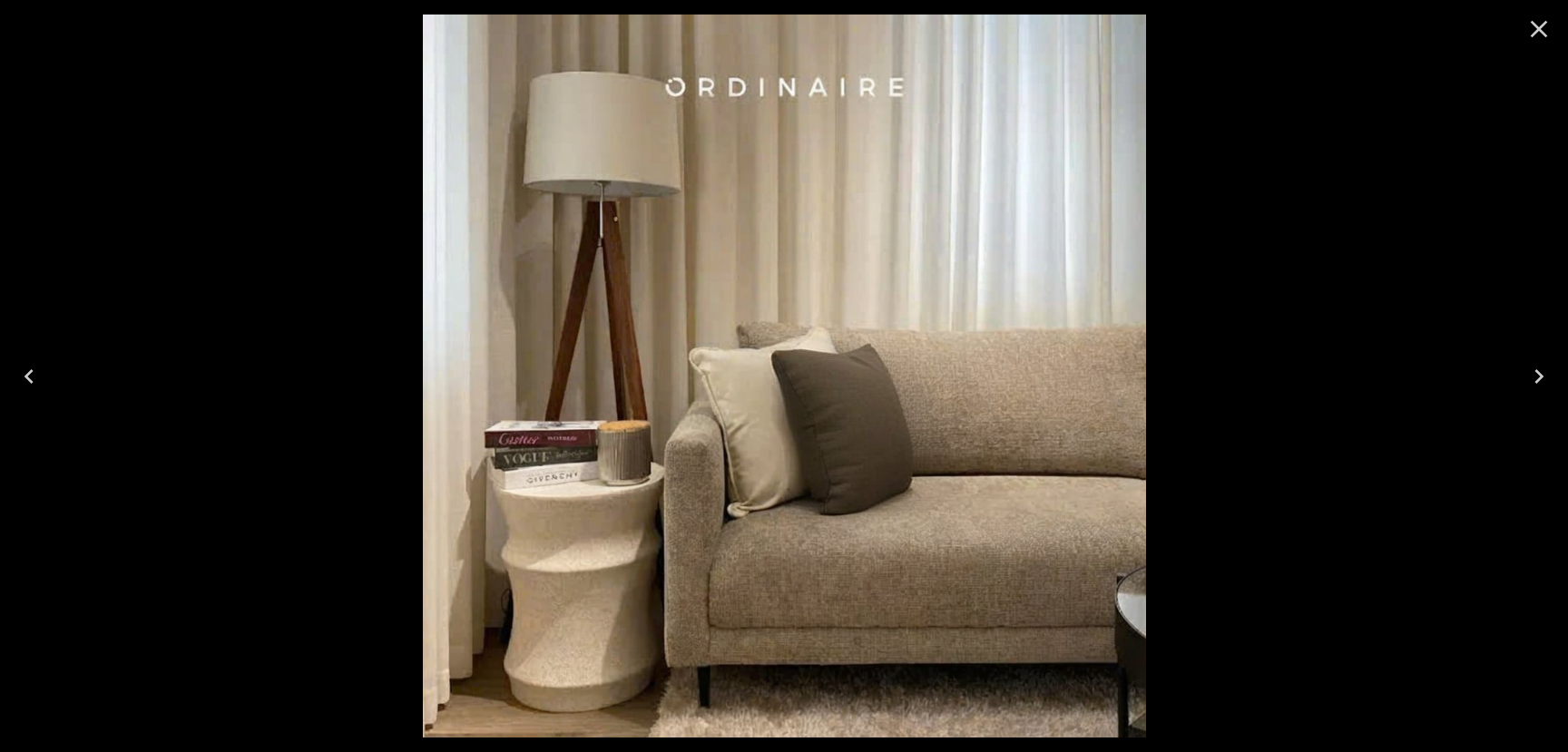
click at [1534, 32] on icon "Close" at bounding box center [1539, 29] width 18 height 18
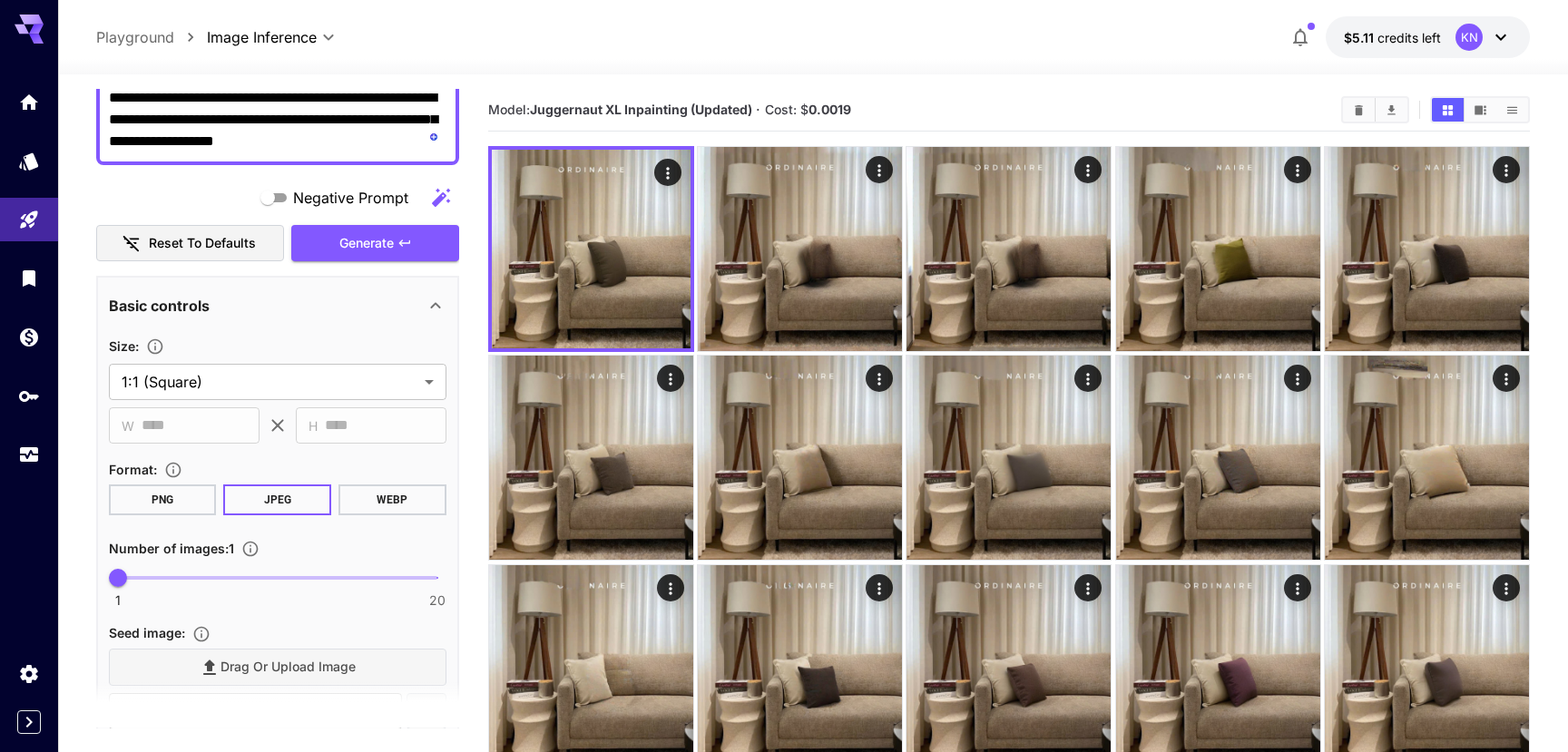
scroll to position [189, 0]
click at [381, 199] on span "Negative Prompt" at bounding box center [351, 198] width 115 height 21
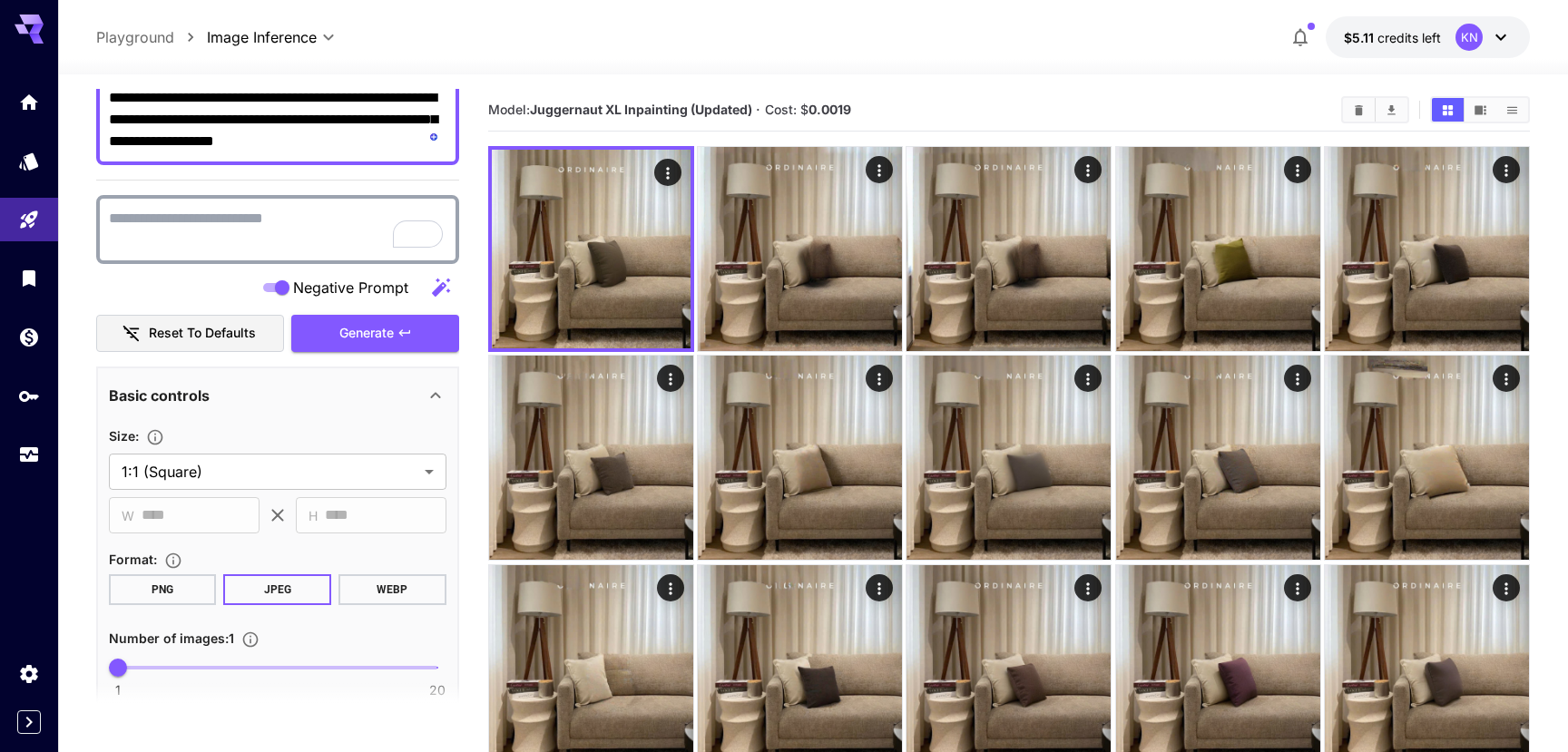
click at [292, 238] on textarea "Negative Prompt" at bounding box center [278, 229] width 337 height 44
paste textarea "**********"
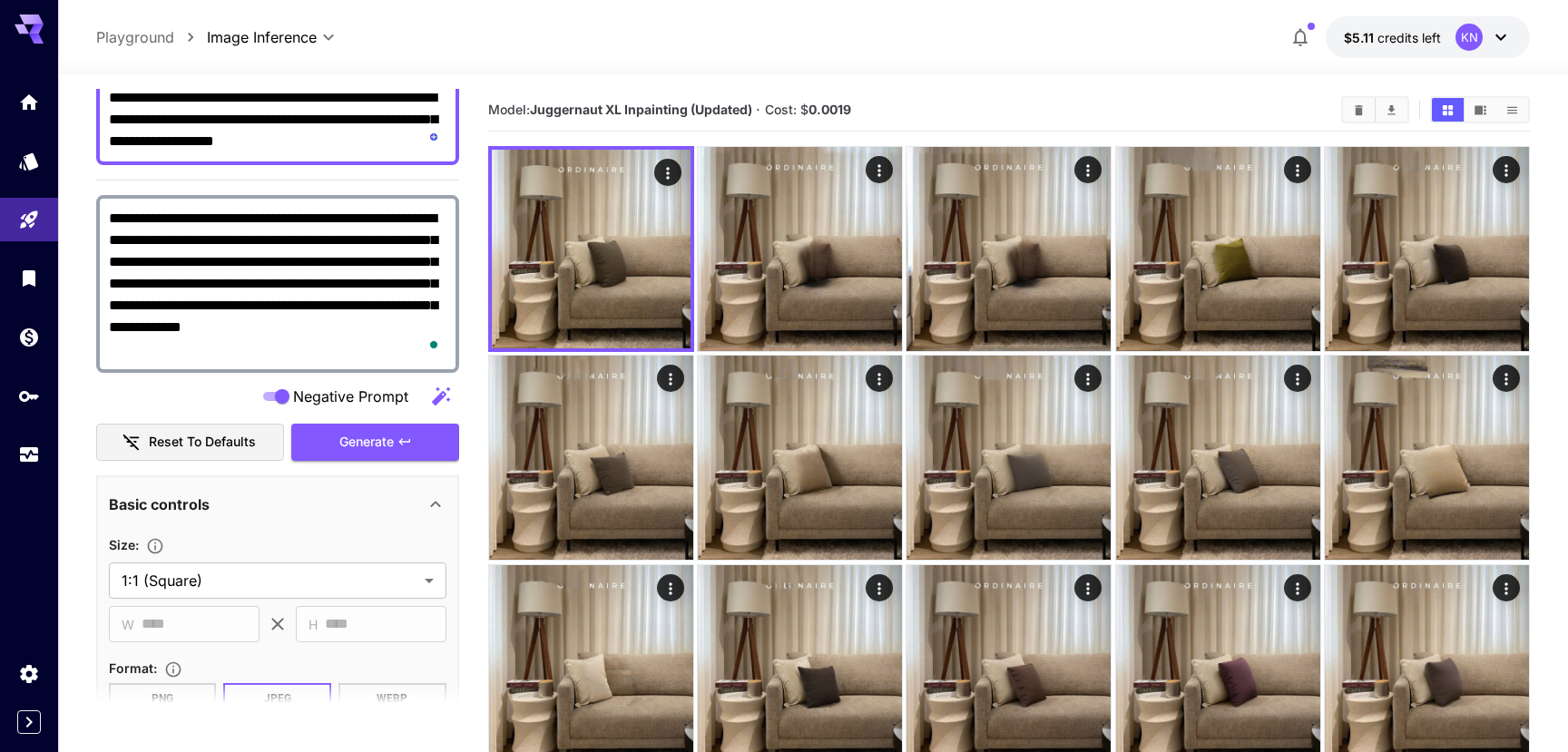
type textarea "**********"
click at [396, 405] on span "Negative Prompt" at bounding box center [351, 396] width 115 height 21
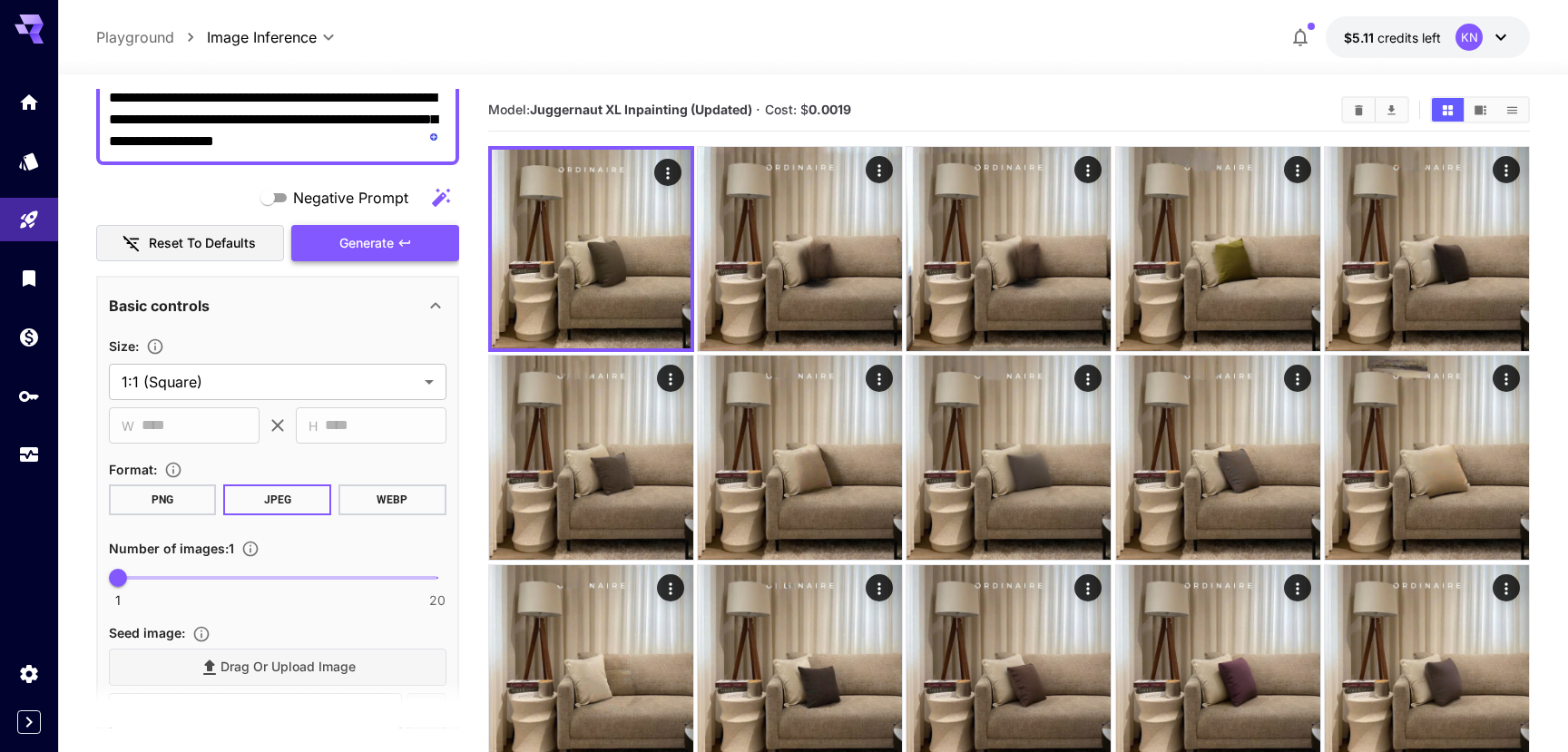
click at [378, 239] on span "Generate" at bounding box center [366, 243] width 55 height 22
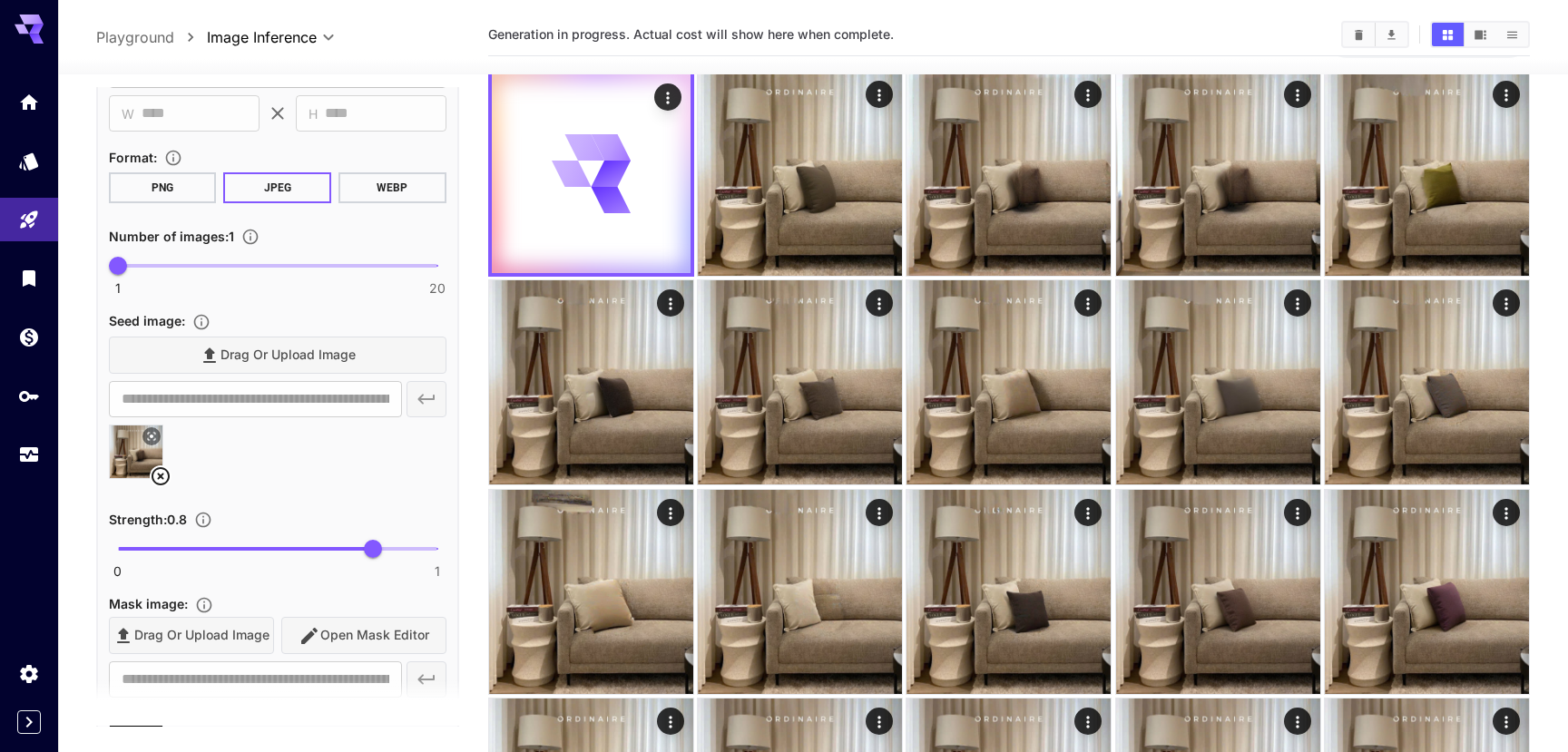
scroll to position [0, 0]
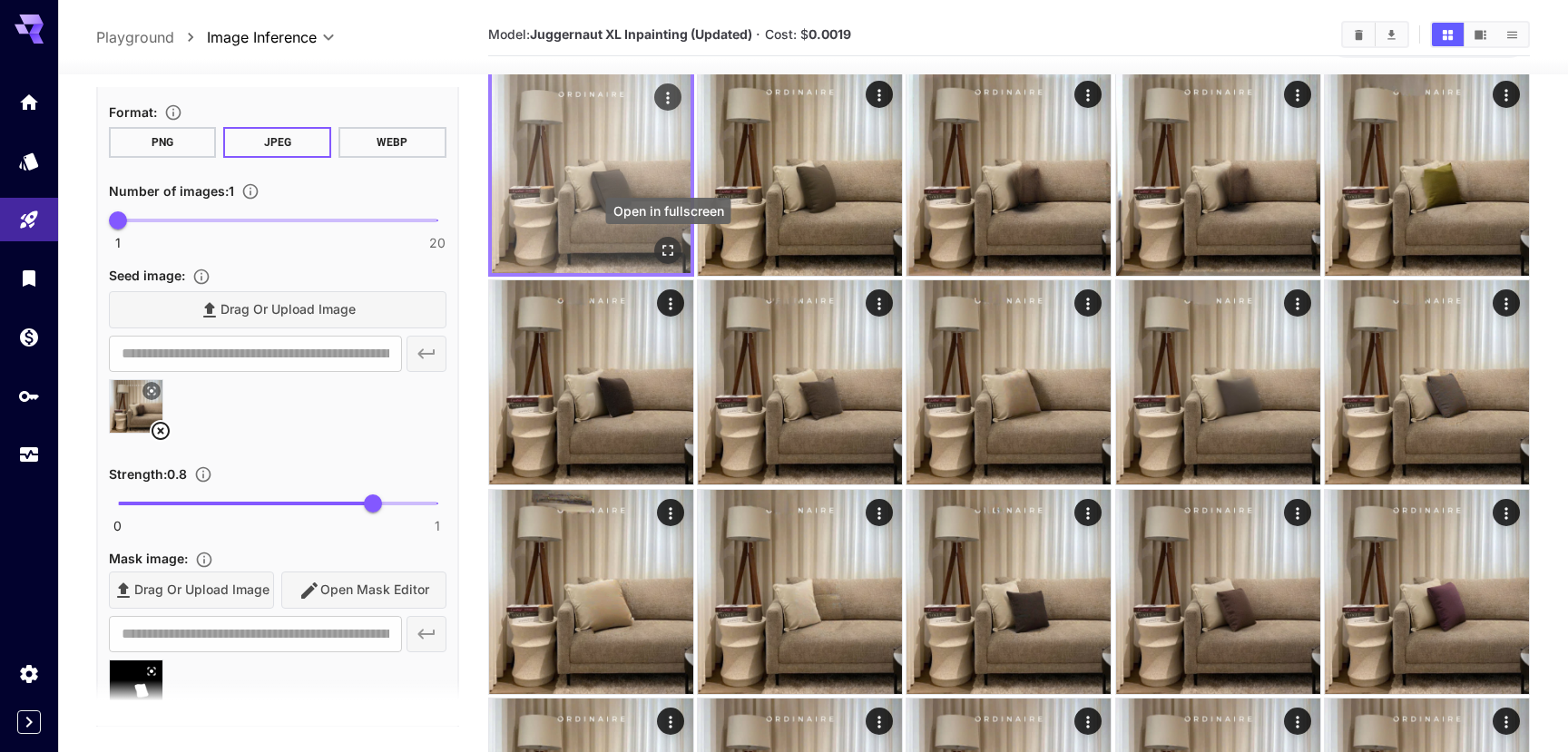
click at [673, 257] on icon "Open in fullscreen" at bounding box center [668, 250] width 19 height 19
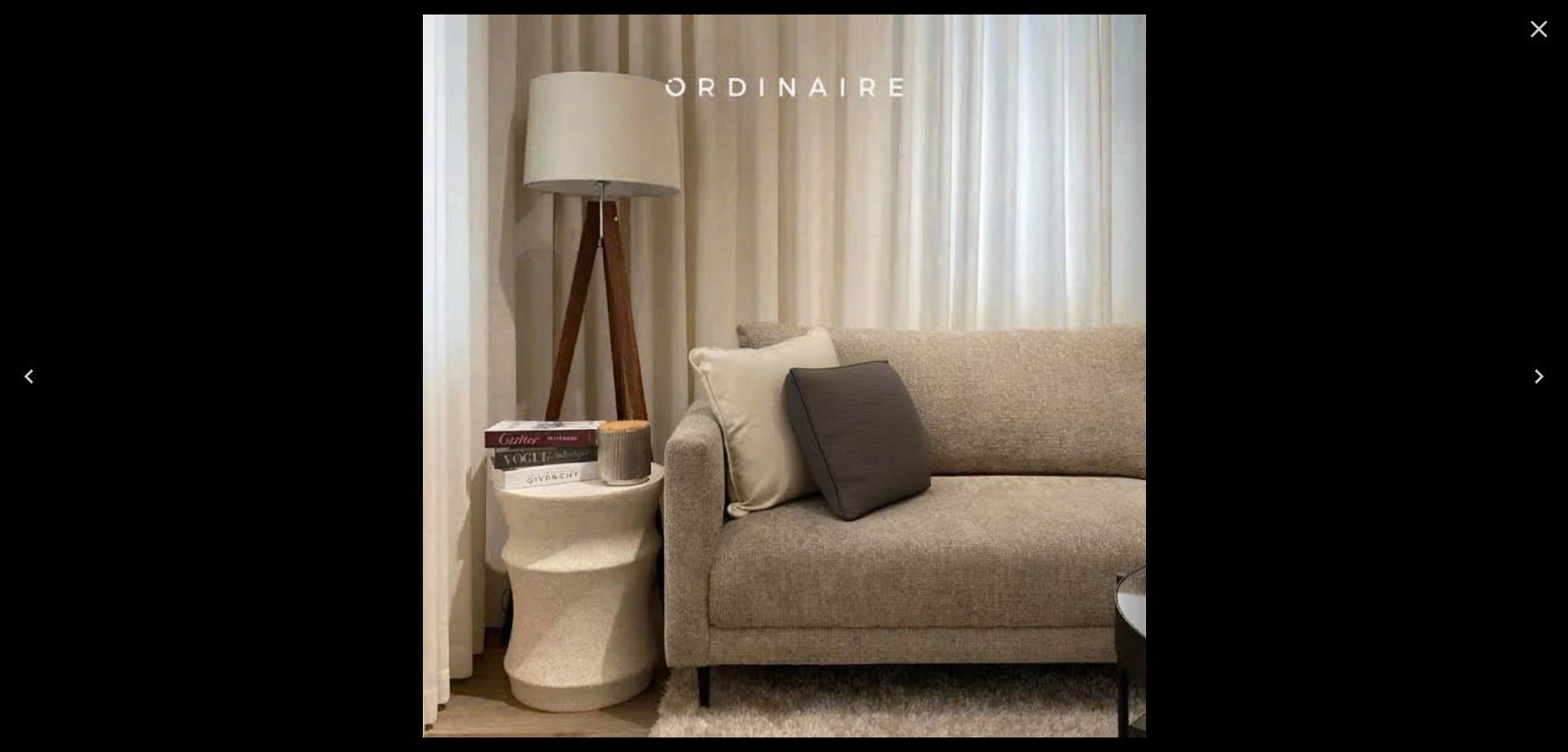
click at [1537, 28] on icon "Close" at bounding box center [1539, 29] width 18 height 18
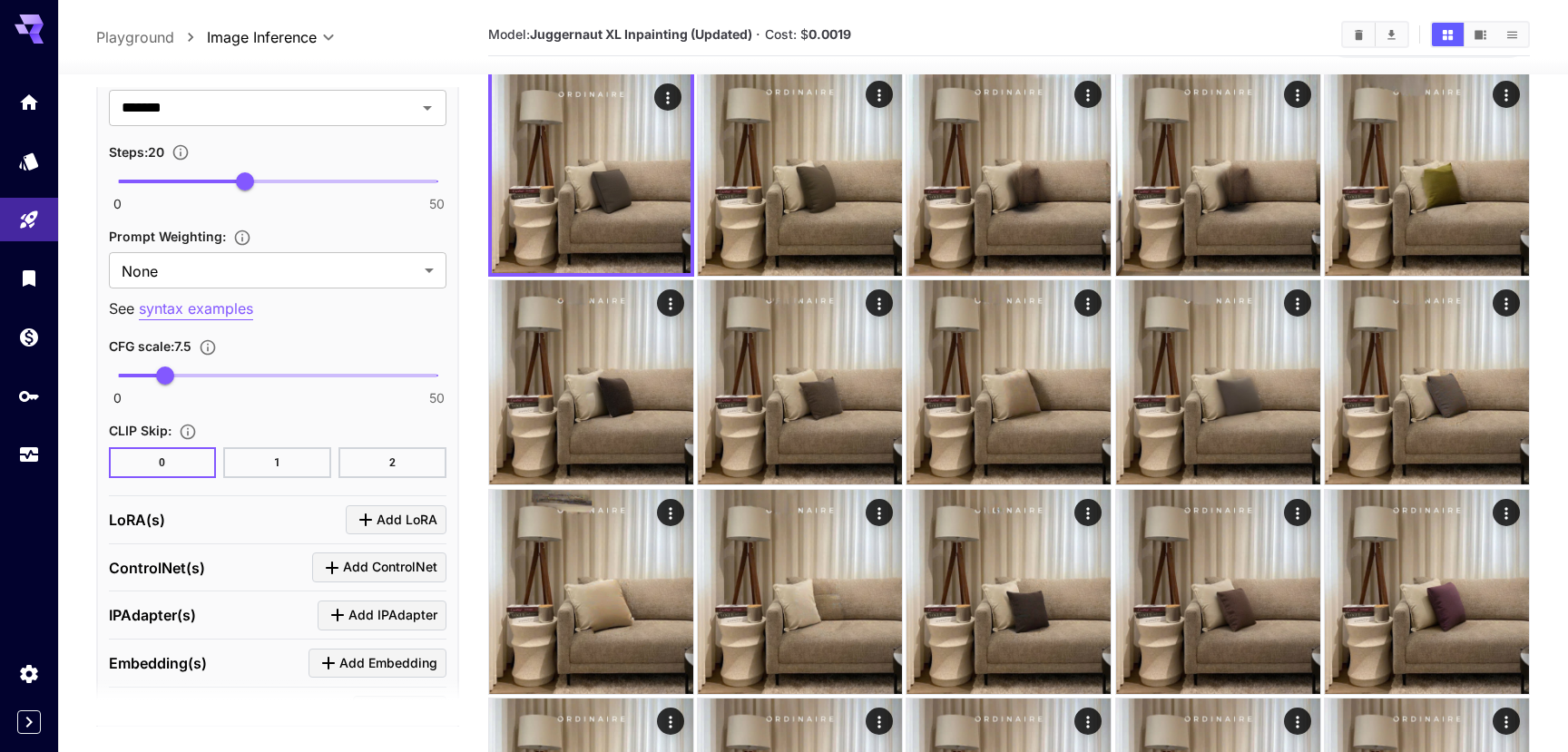
click at [285, 374] on span at bounding box center [278, 376] width 320 height 4
click at [294, 374] on span "26.2" at bounding box center [285, 375] width 19 height 19
click at [314, 374] on span "30.7" at bounding box center [314, 375] width 19 height 19
click at [331, 374] on span "33.4" at bounding box center [330, 375] width 19 height 19
type input "**"
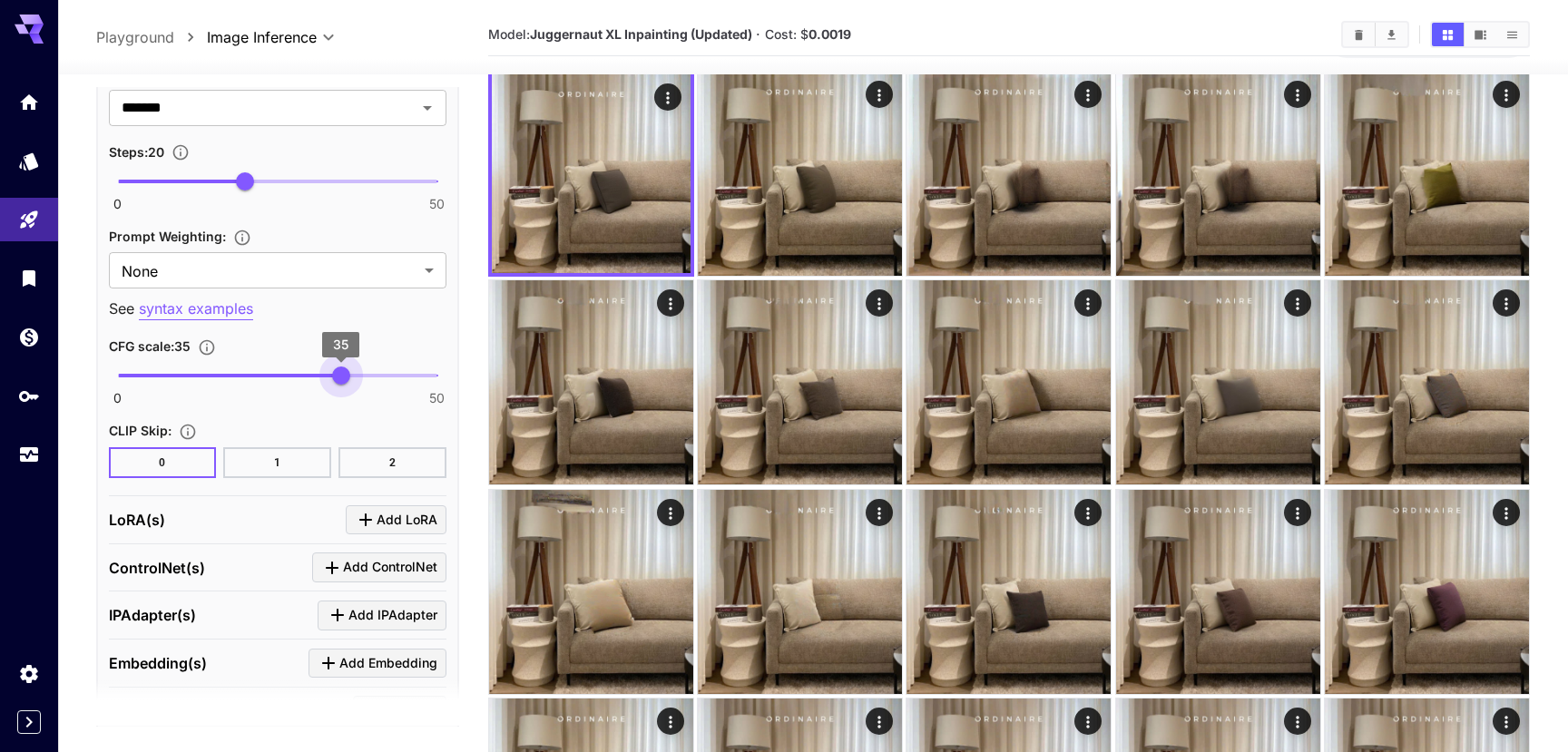
drag, startPoint x: 331, startPoint y: 374, endPoint x: 341, endPoint y: 369, distance: 11.2
click at [341, 369] on span "35" at bounding box center [341, 375] width 19 height 19
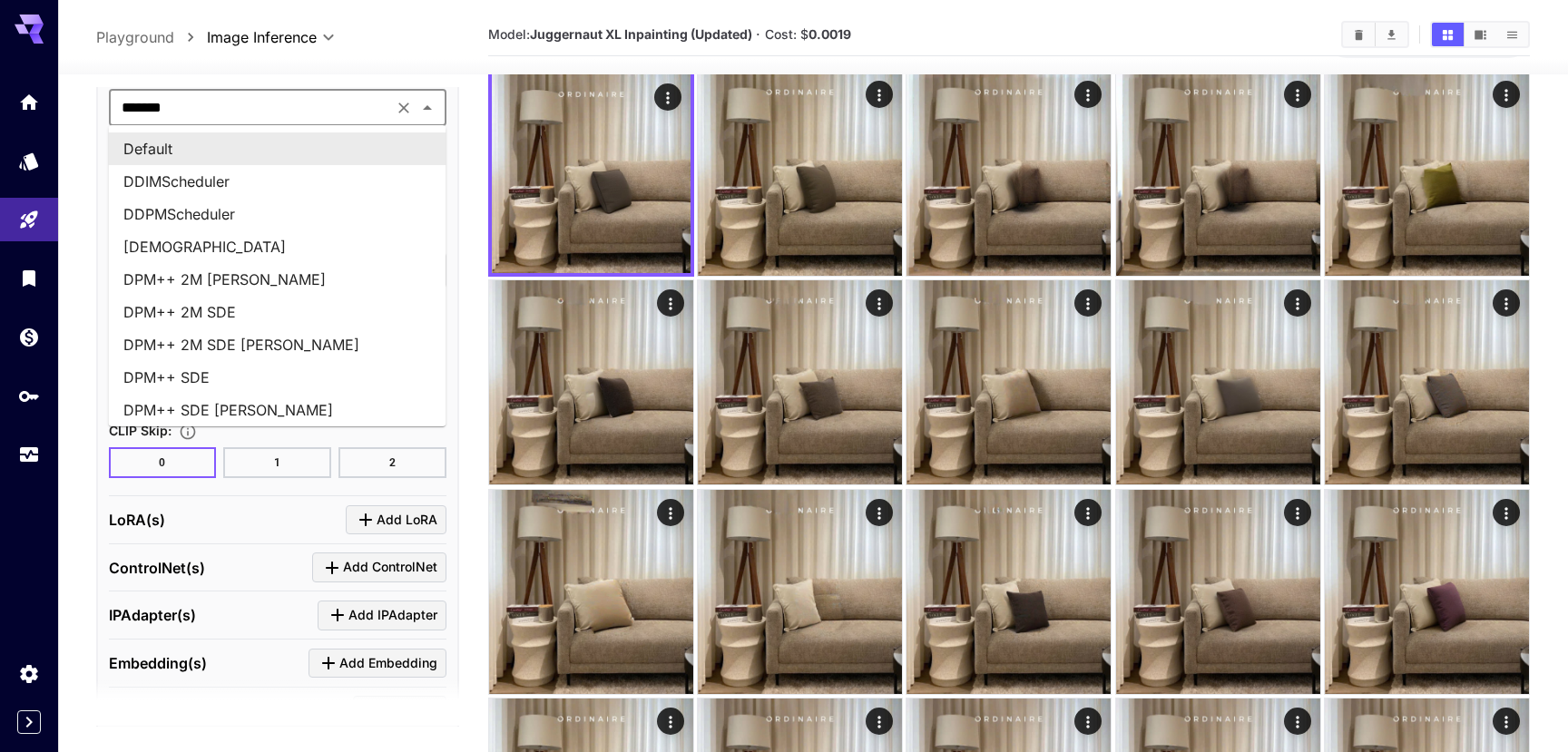
click at [359, 118] on input "*******" at bounding box center [250, 108] width 273 height 25
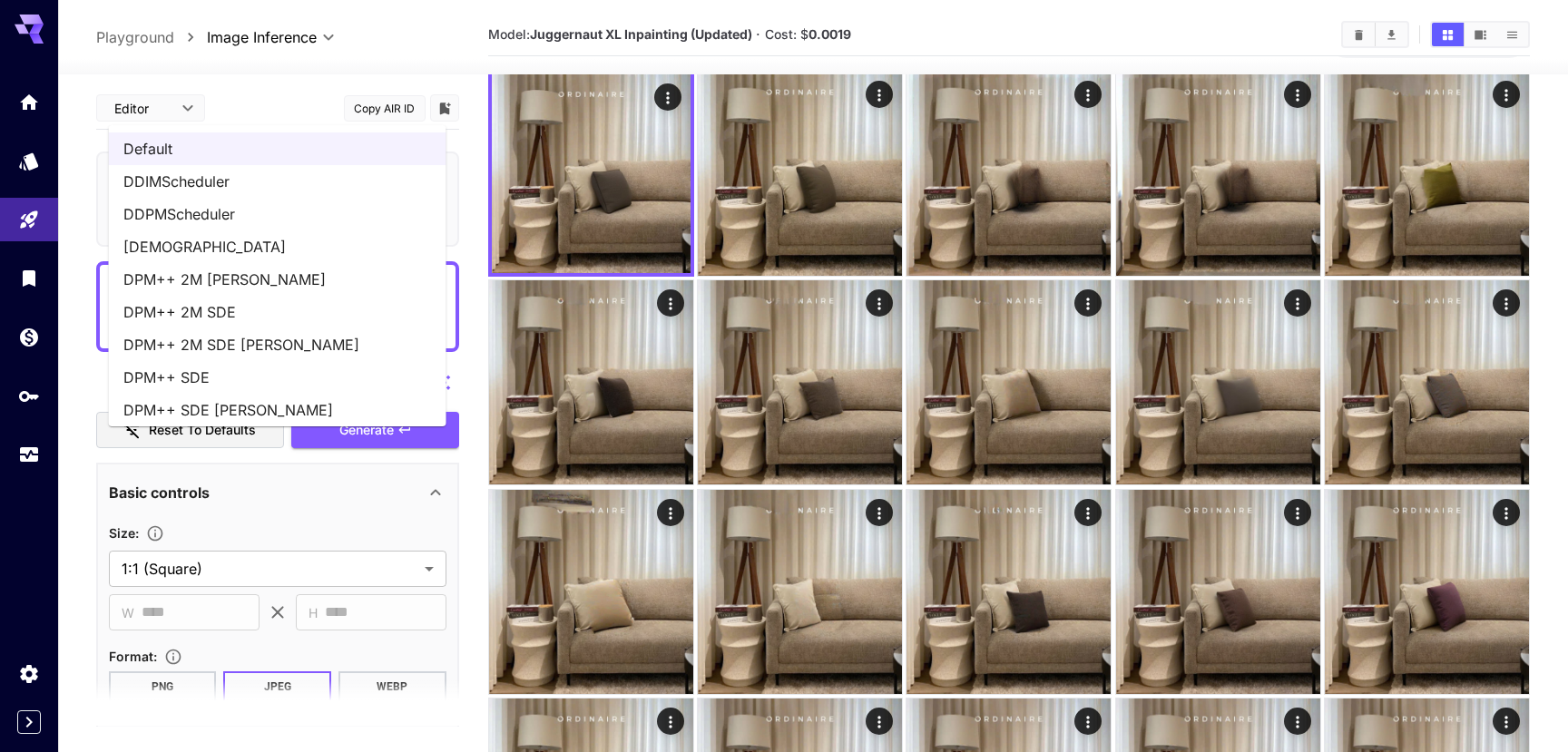
scroll to position [1476, 0]
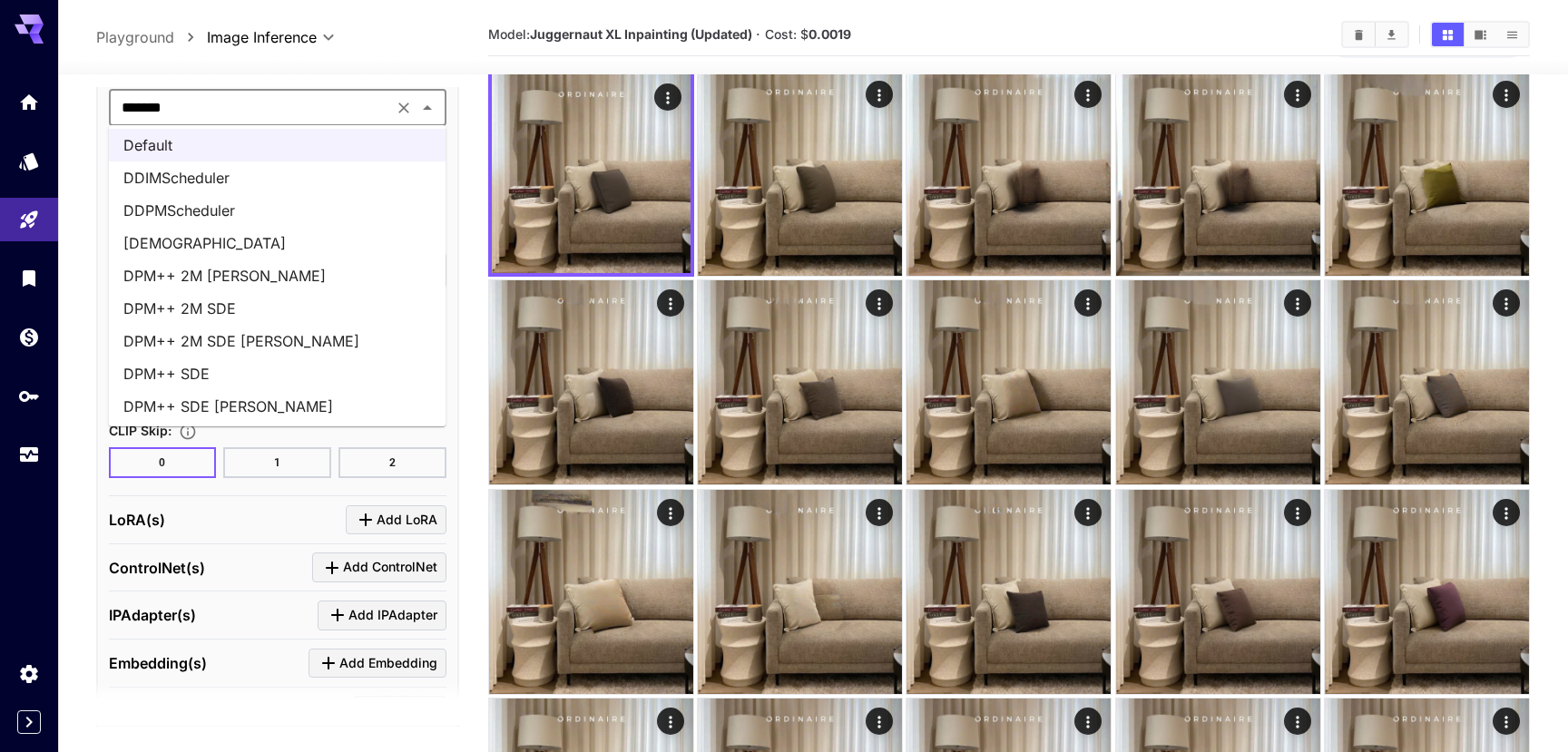
click at [306, 191] on li "DDIMScheduler" at bounding box center [278, 178] width 337 height 33
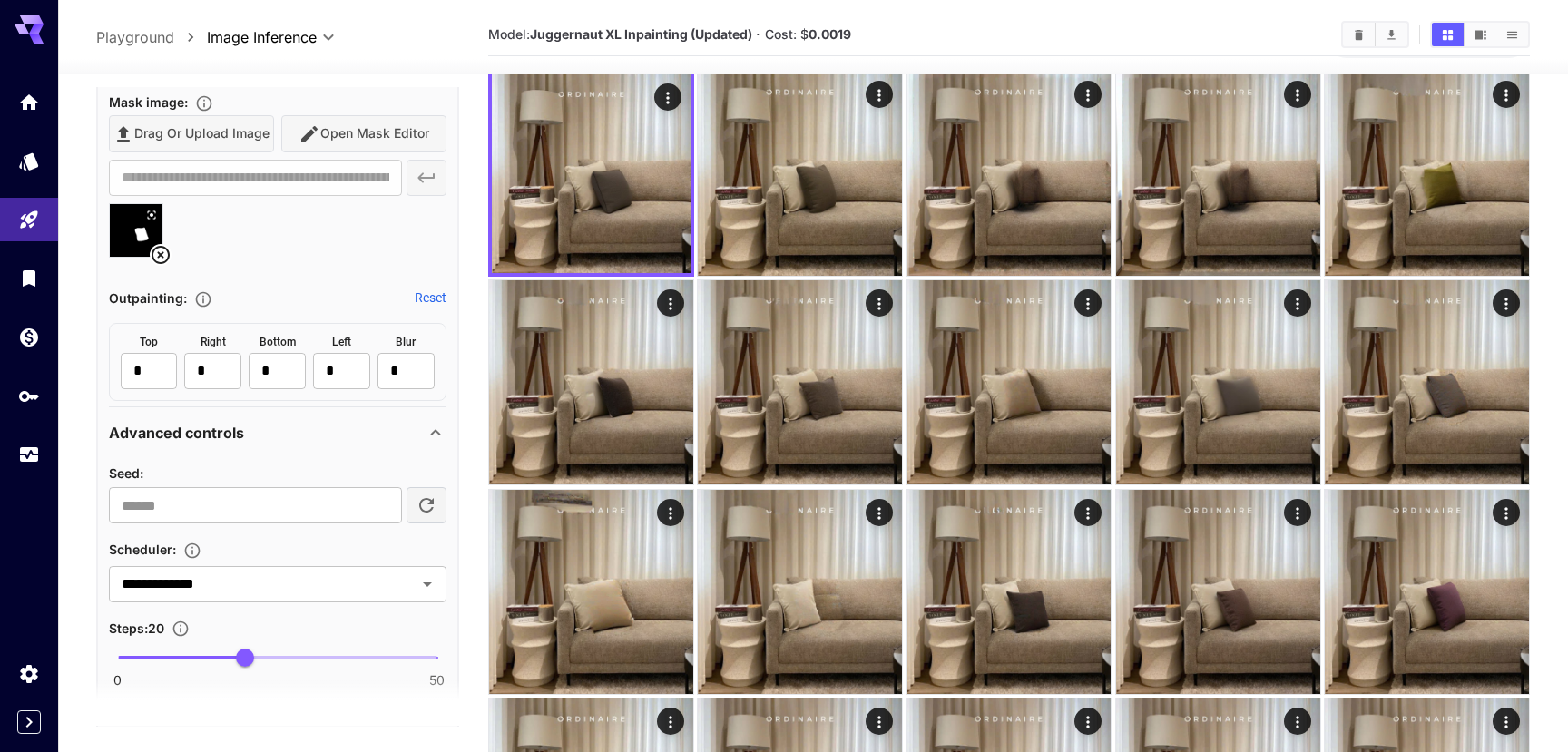
scroll to position [0, 0]
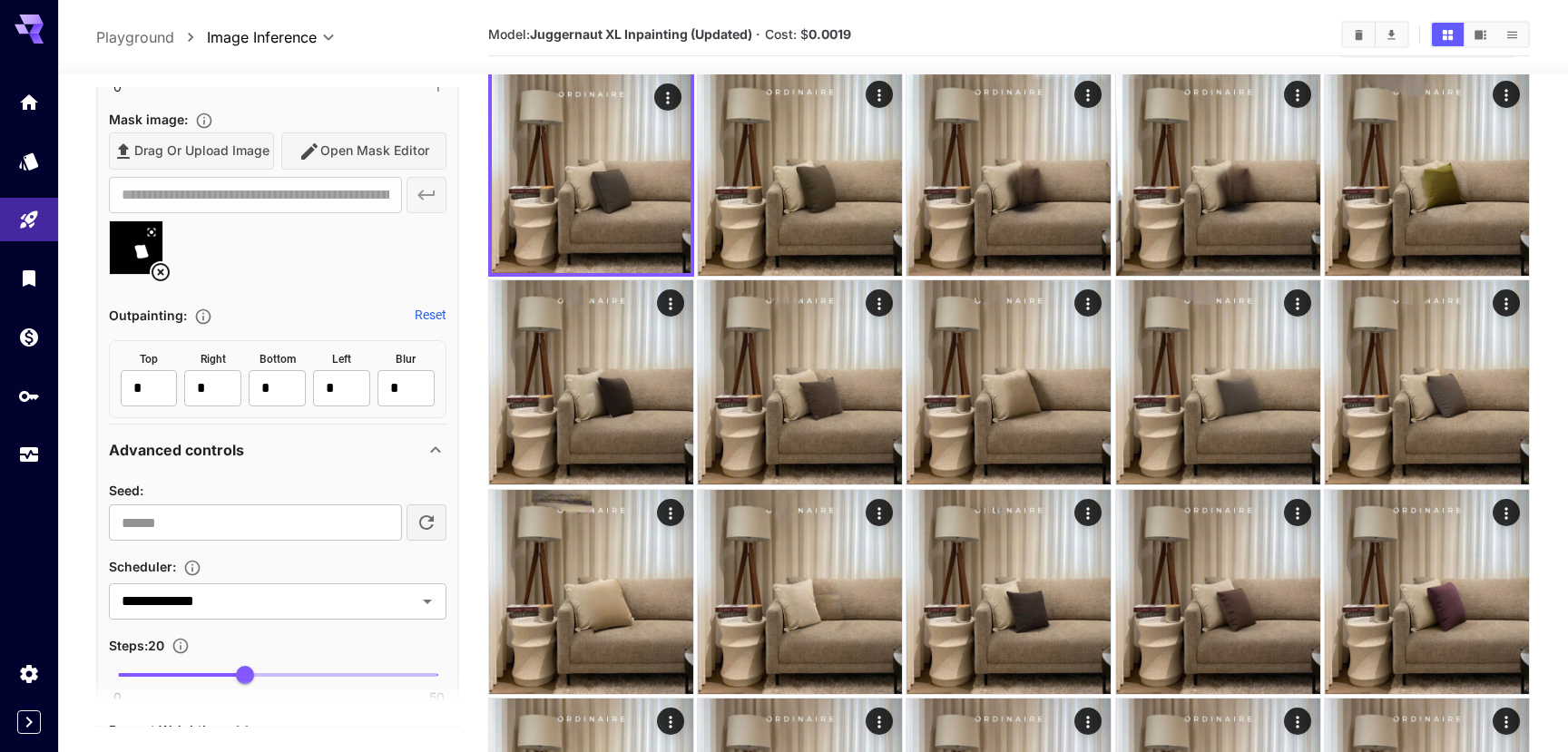
click at [250, 681] on section at bounding box center [278, 703] width 363 height 46
type input "**"
drag, startPoint x: 249, startPoint y: 675, endPoint x: 307, endPoint y: 677, distance: 58.0
click at [307, 677] on span "30" at bounding box center [309, 674] width 19 height 19
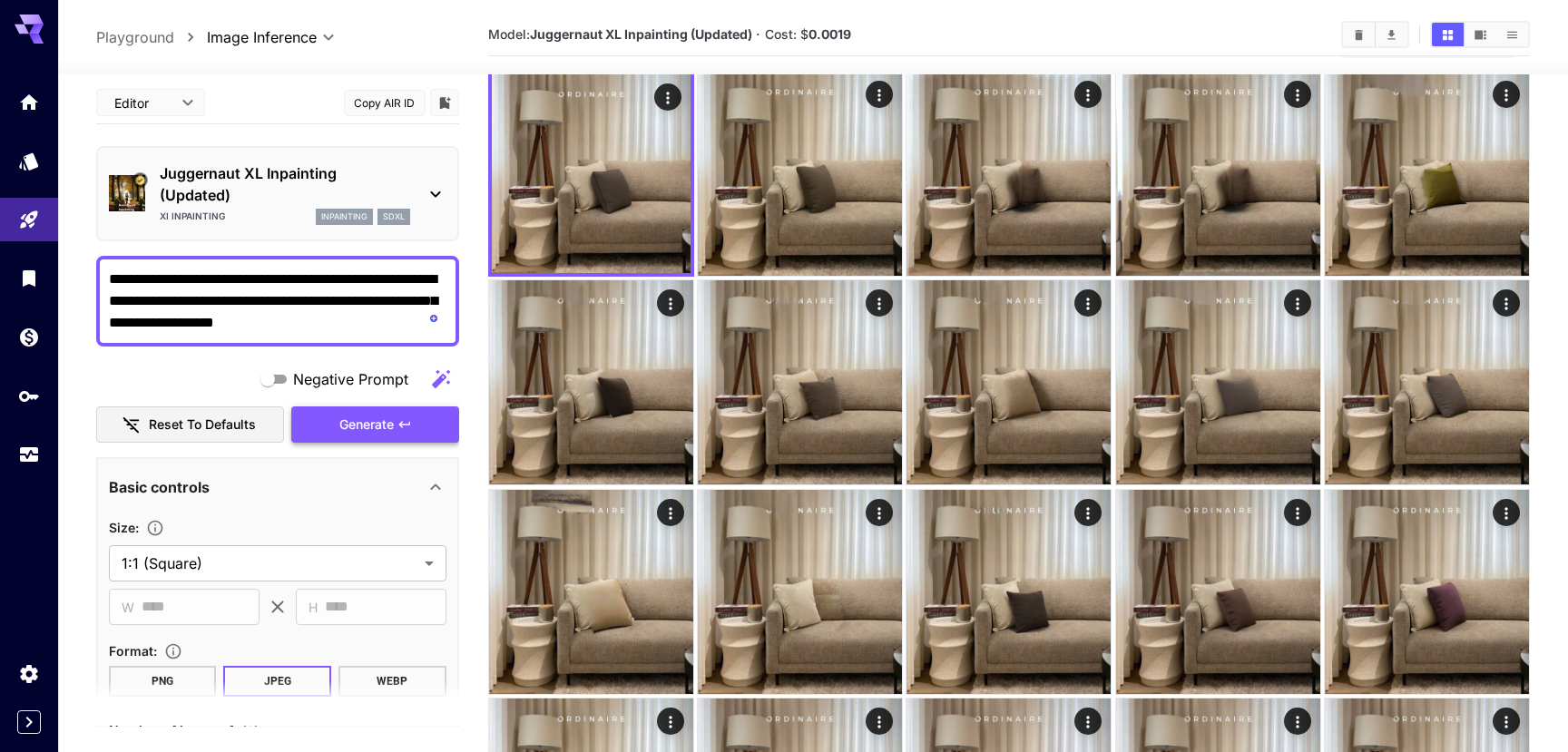
click at [398, 413] on button "Generate" at bounding box center [374, 425] width 167 height 37
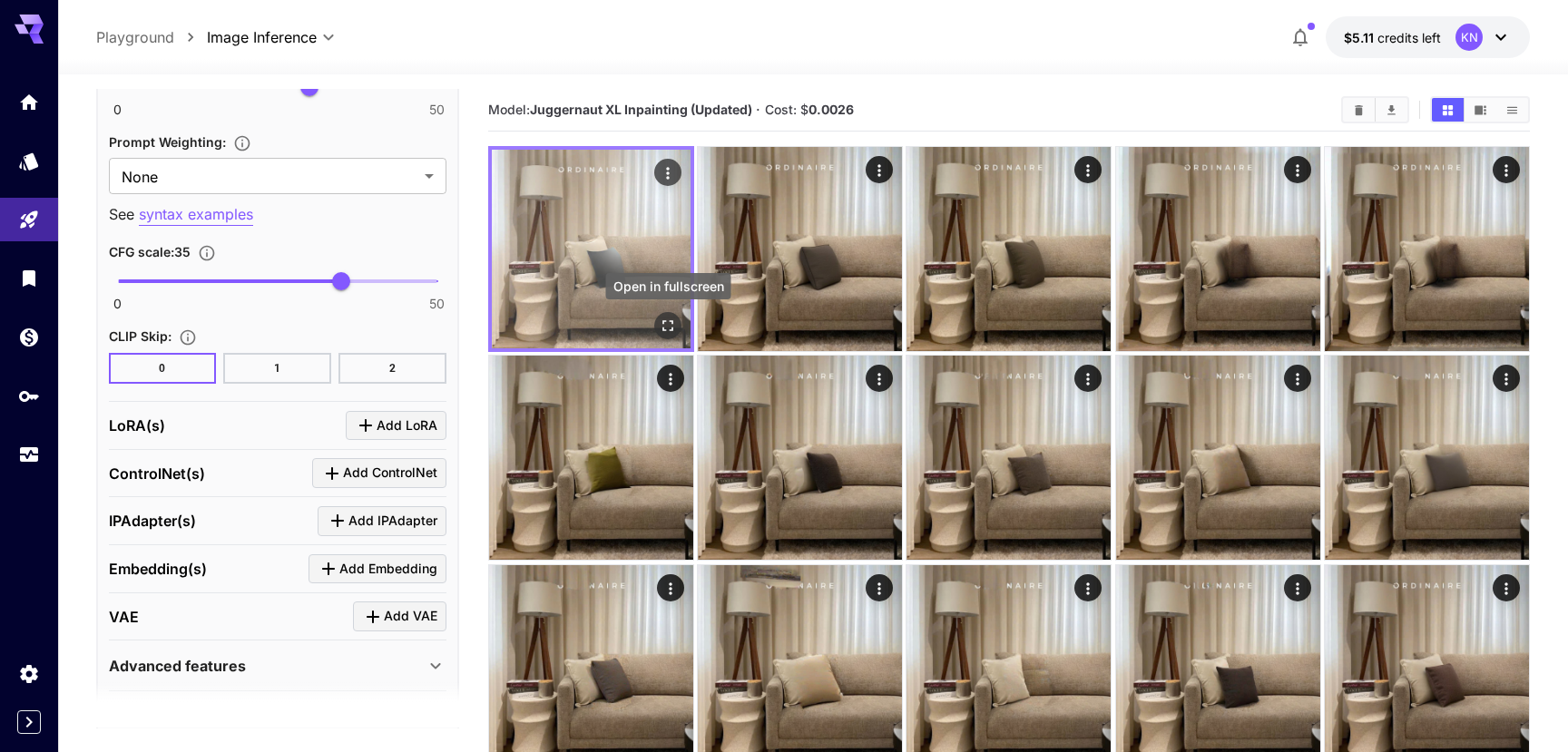
click at [672, 329] on icon "Open in fullscreen" at bounding box center [668, 325] width 11 height 11
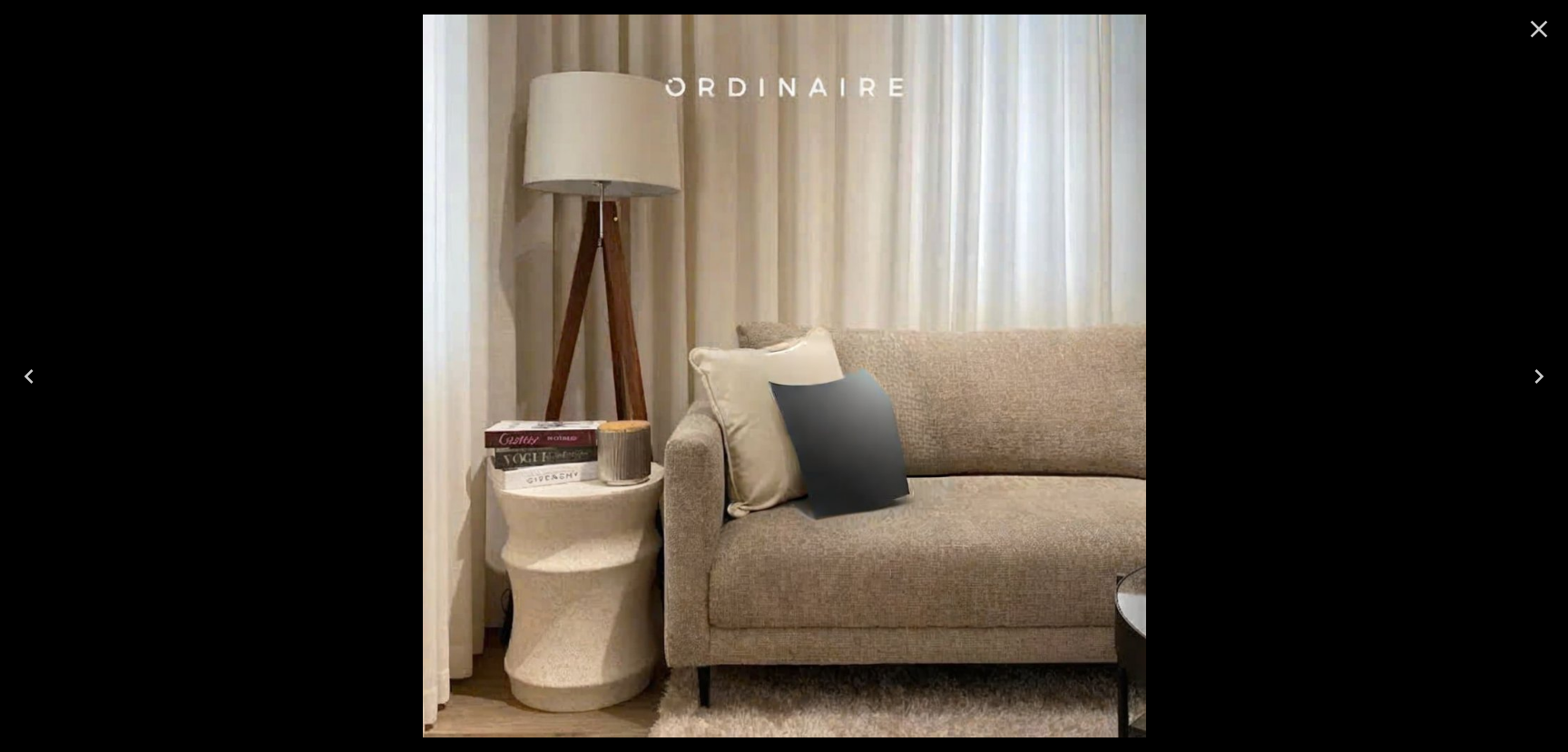
click at [1543, 32] on icon "Close" at bounding box center [1539, 29] width 29 height 29
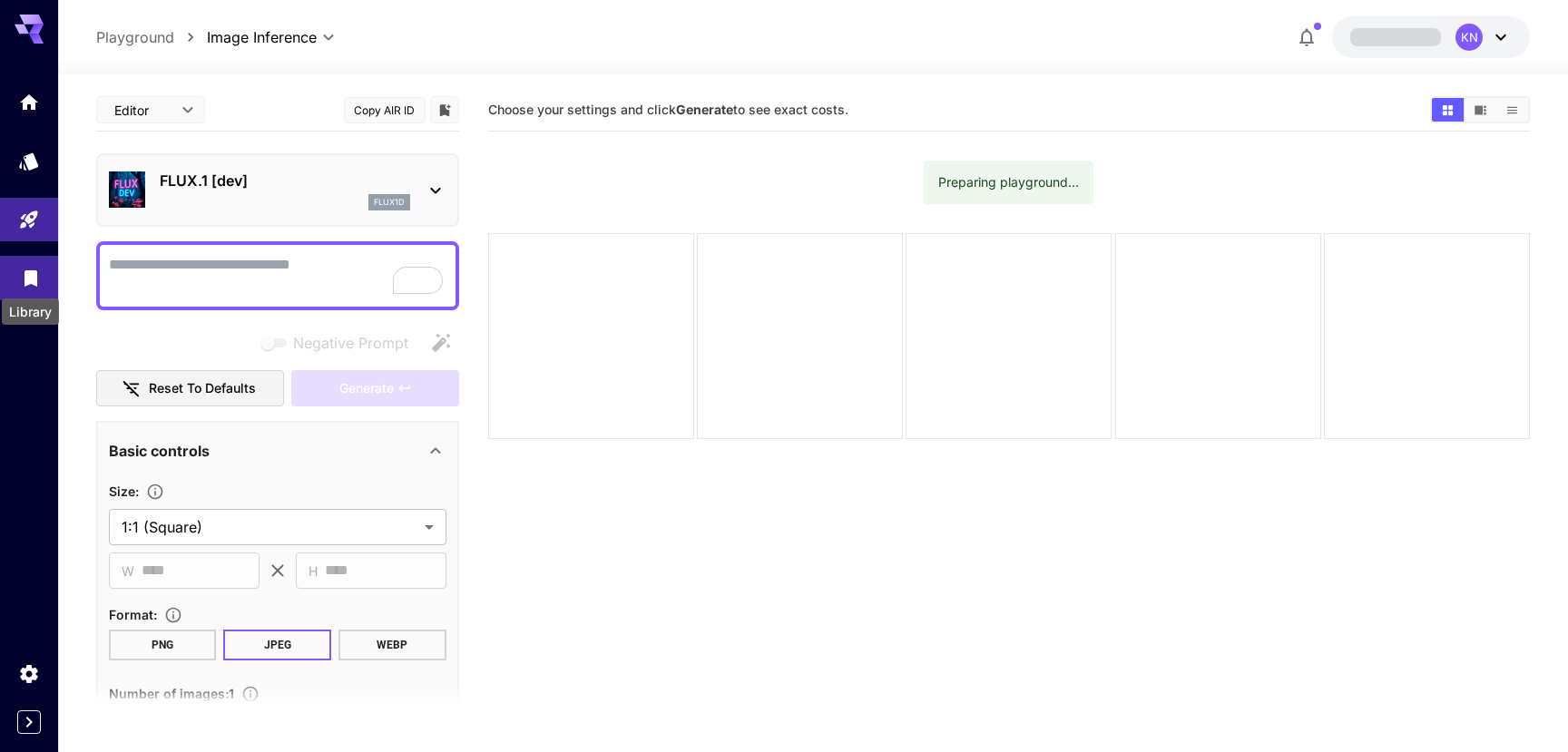
click at [33, 281] on icon "Library" at bounding box center [30, 274] width 13 height 17
click at [42, 280] on link at bounding box center [29, 279] width 58 height 45
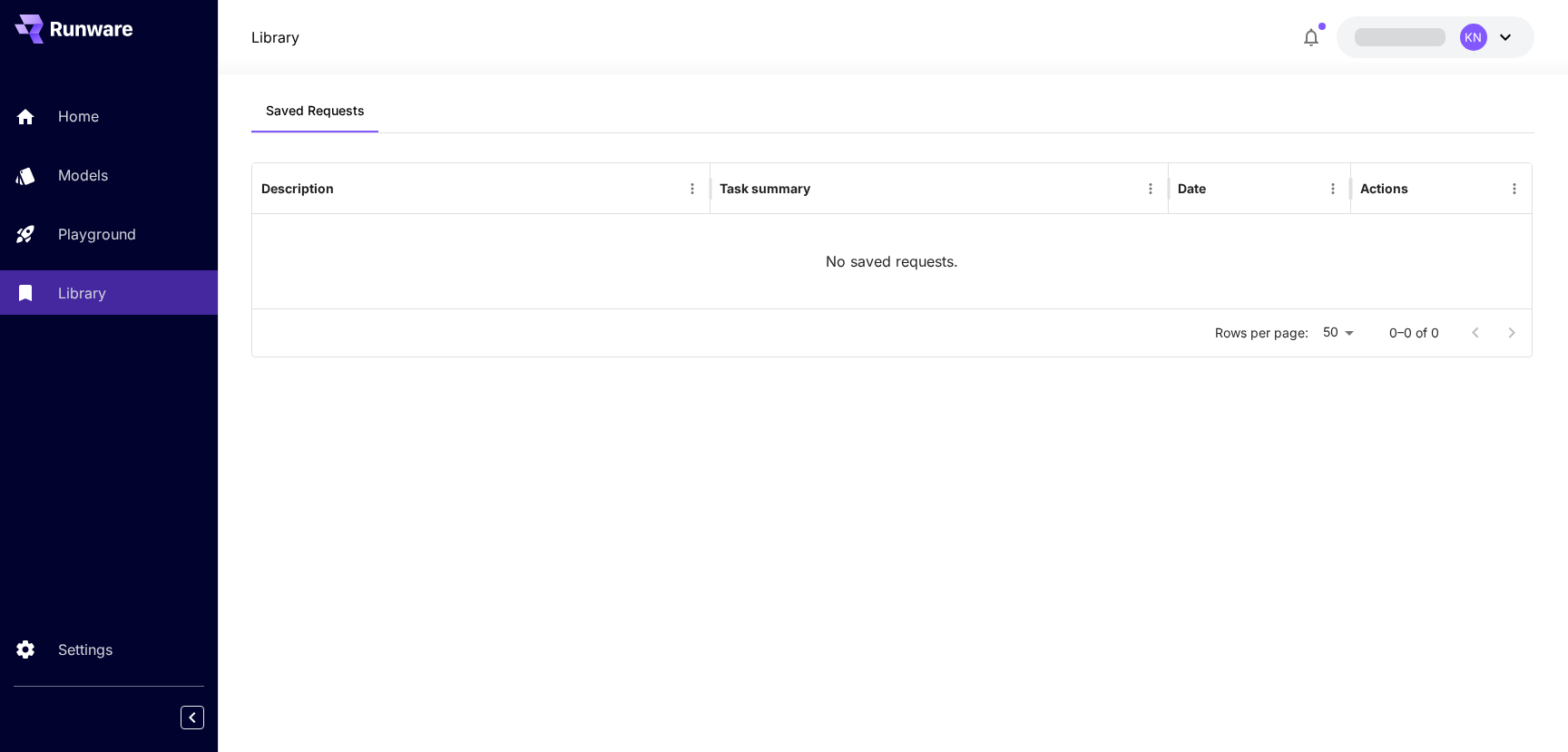
click at [1493, 48] on div "KN" at bounding box center [1488, 37] width 57 height 27
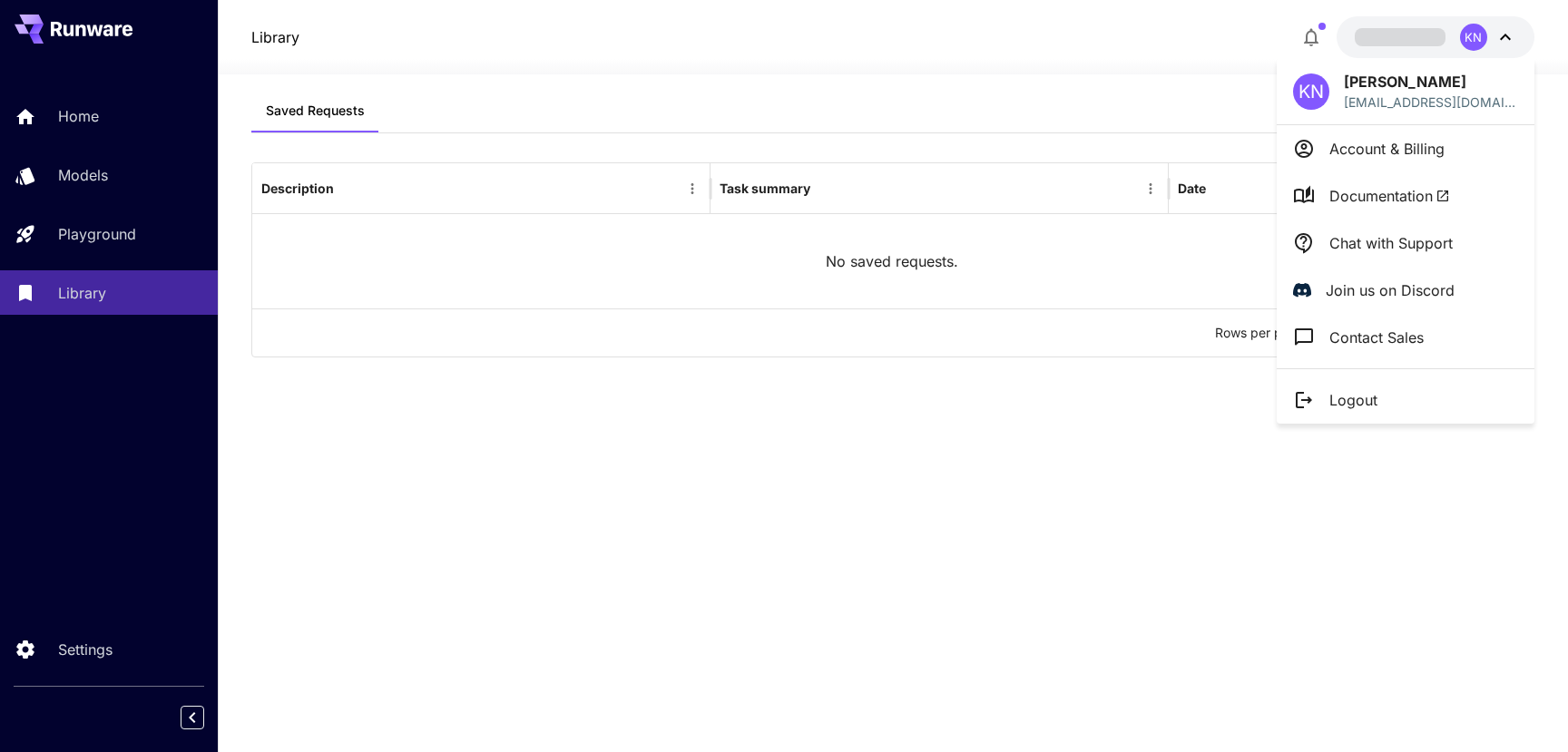
click at [847, 166] on div at bounding box center [784, 376] width 1568 height 752
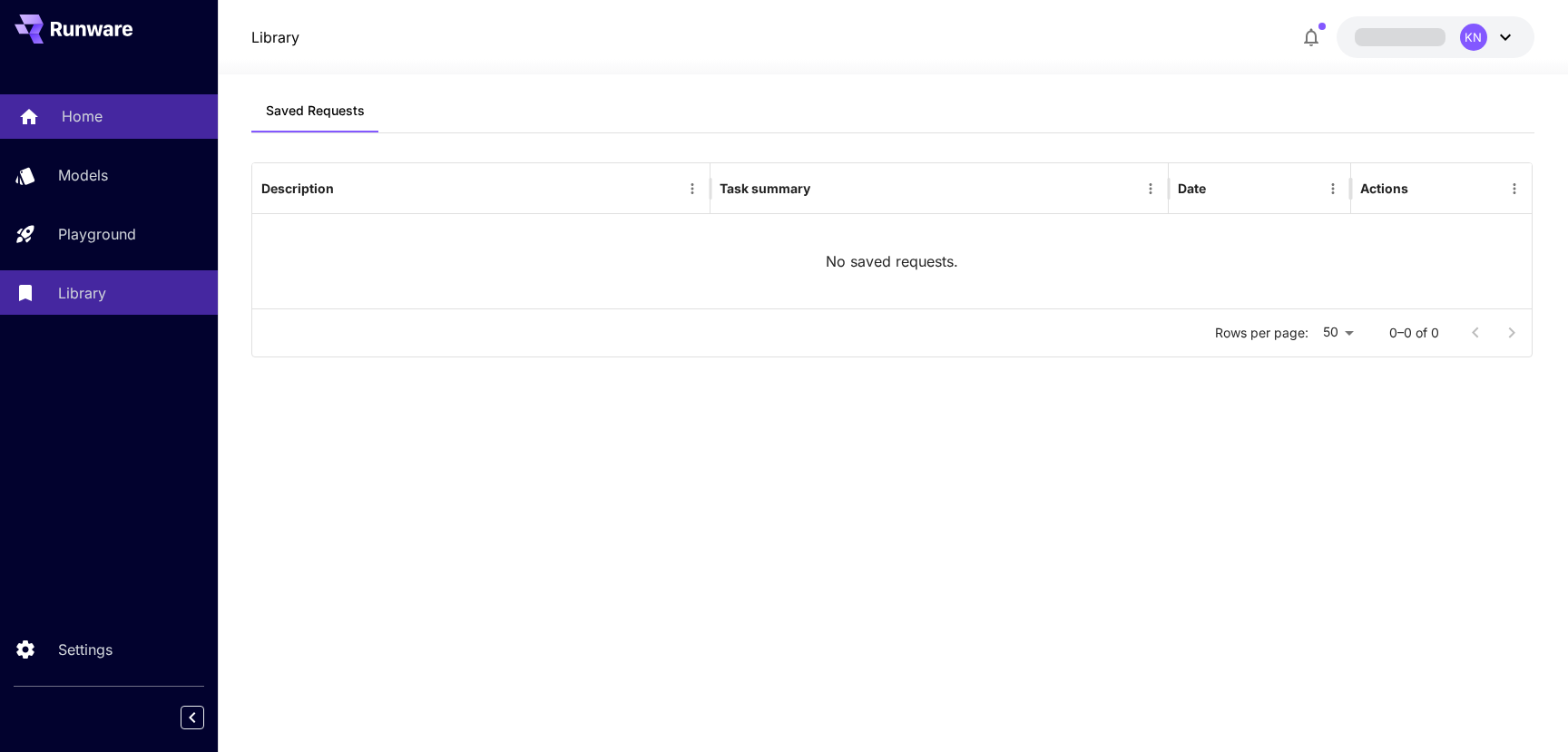
click at [134, 109] on div "Home" at bounding box center [132, 116] width 141 height 21
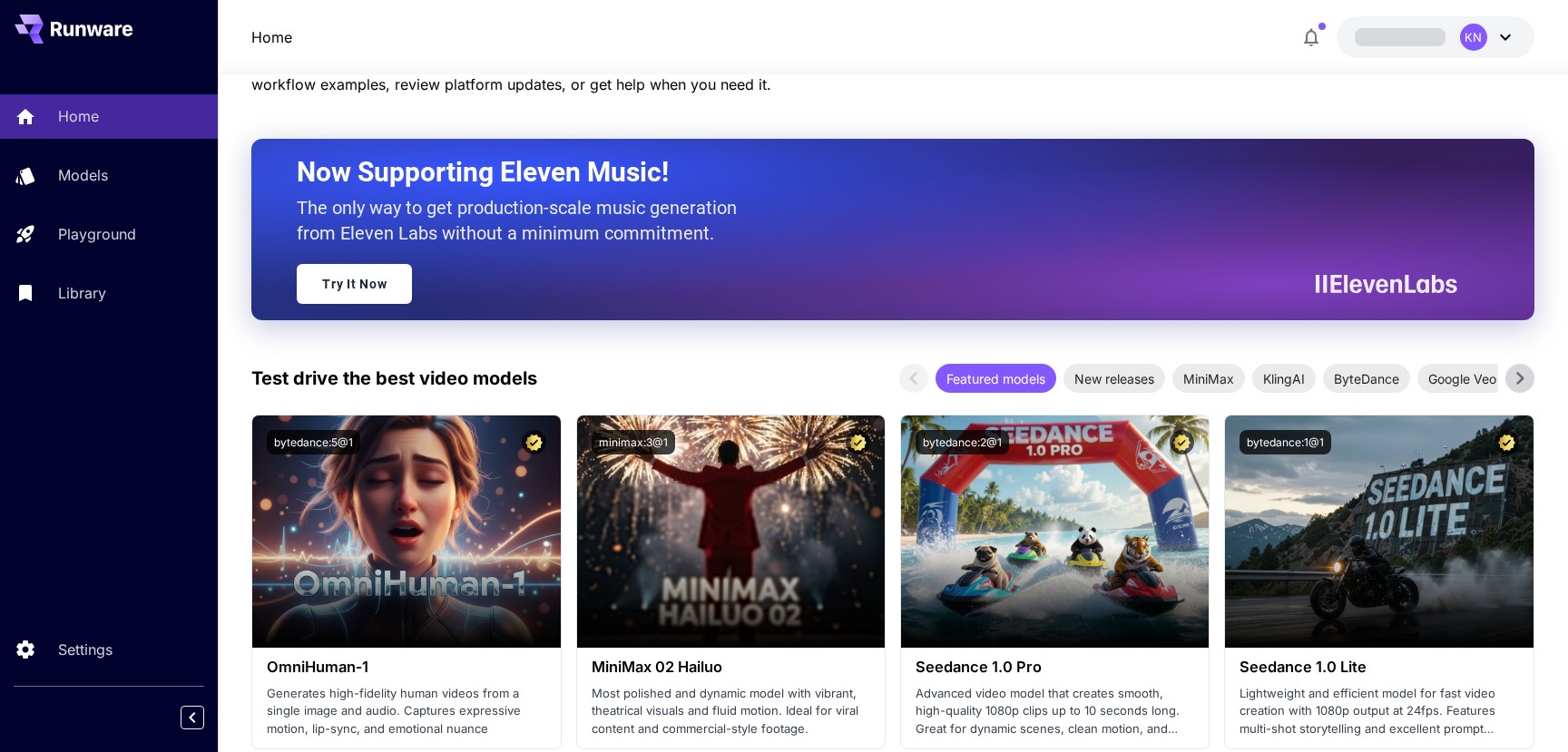
scroll to position [216, 0]
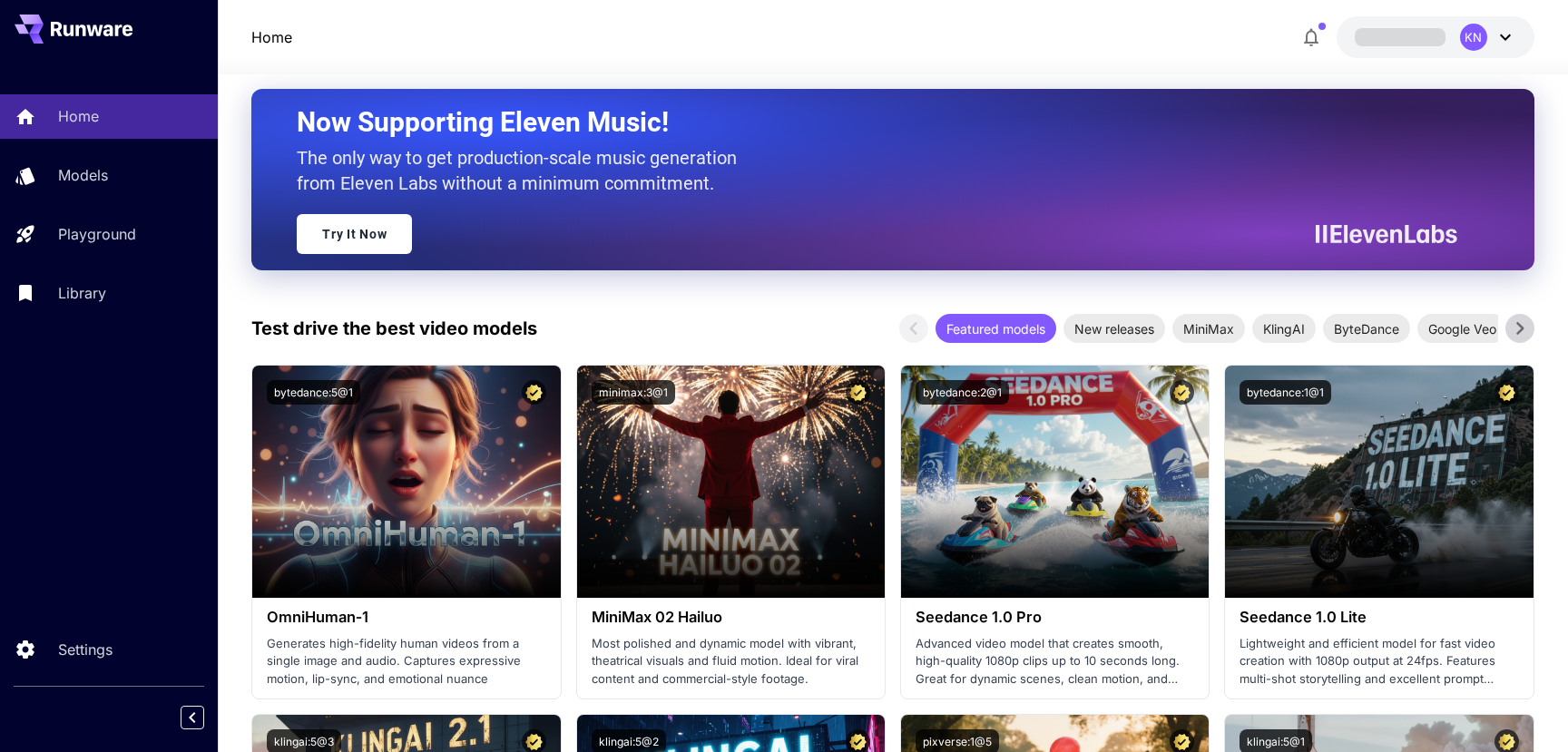
click at [280, 33] on p "Home" at bounding box center [272, 37] width 41 height 21
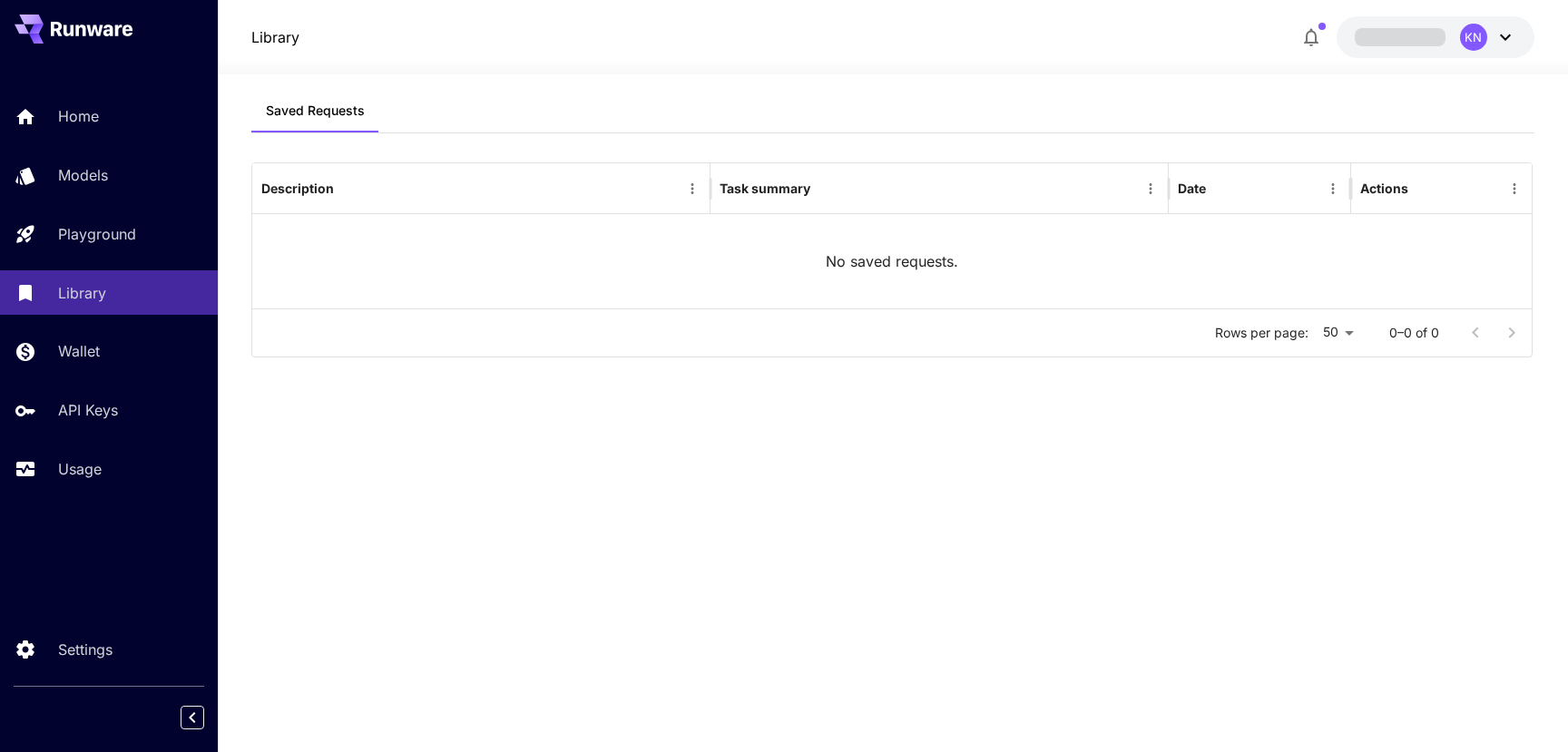
click at [92, 494] on div "Home Models Playground Library Wallet API Keys Usage" at bounding box center [108, 292] width 217 height 469
click at [96, 486] on link "Usage" at bounding box center [108, 470] width 217 height 45
